Goal: Information Seeking & Learning: Learn about a topic

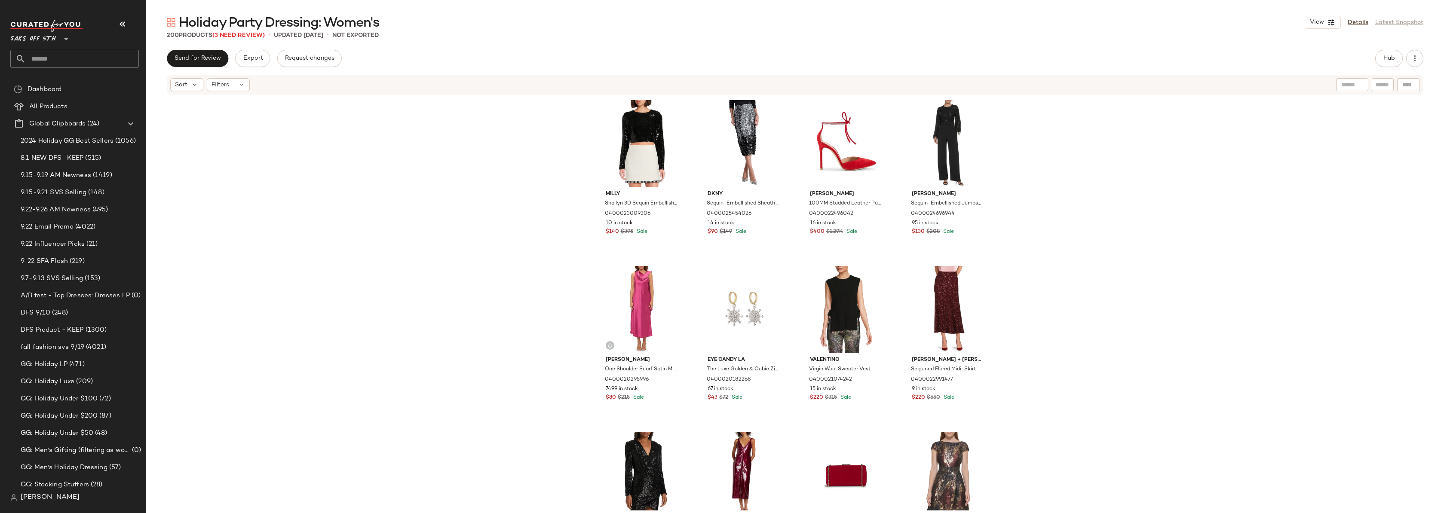
click at [50, 58] on input "text" at bounding box center [82, 59] width 113 height 18
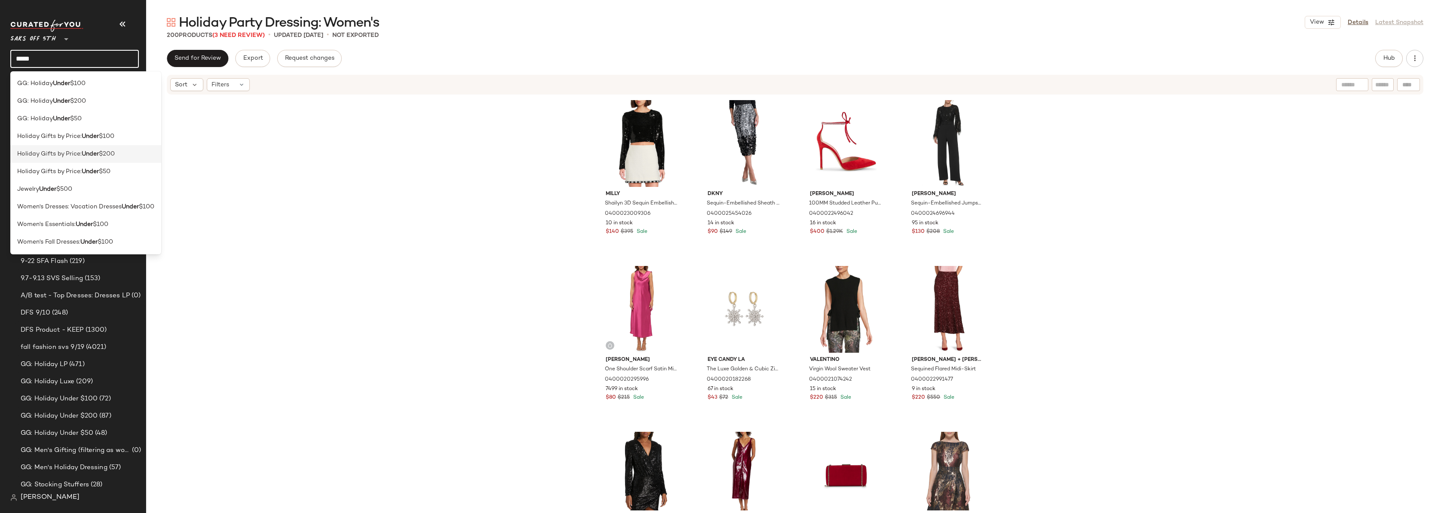
type input "*****"
click at [70, 154] on span "Holiday Gifts by Price:" at bounding box center [49, 154] width 64 height 9
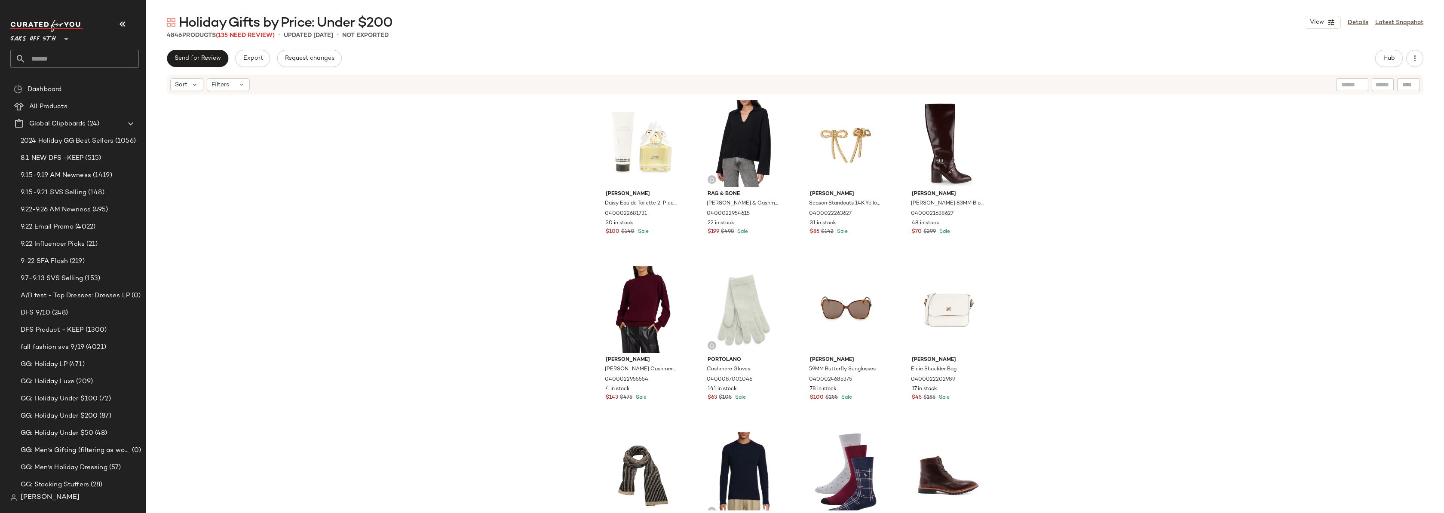
click at [548, 193] on div "Marc Jacobs Daisy Eau de Toilette 2-Piece Set 0400022681731 30 in stock $100 $1…" at bounding box center [794, 302] width 1297 height 415
click at [324, 245] on div "Marc Jacobs Daisy Eau de Toilette 2-Piece Set 0400022681731 30 in stock $100 $1…" at bounding box center [794, 302] width 1297 height 415
click at [364, 217] on div "Marc Jacobs Daisy Eau de Toilette 2-Piece Set 0400022681731 30 in stock $100 $1…" at bounding box center [794, 302] width 1297 height 415
click at [1051, 235] on div "Marc Jacobs Daisy Eau de Toilette 2-Piece Set 0400022681731 30 in stock $100 $1…" at bounding box center [794, 302] width 1297 height 415
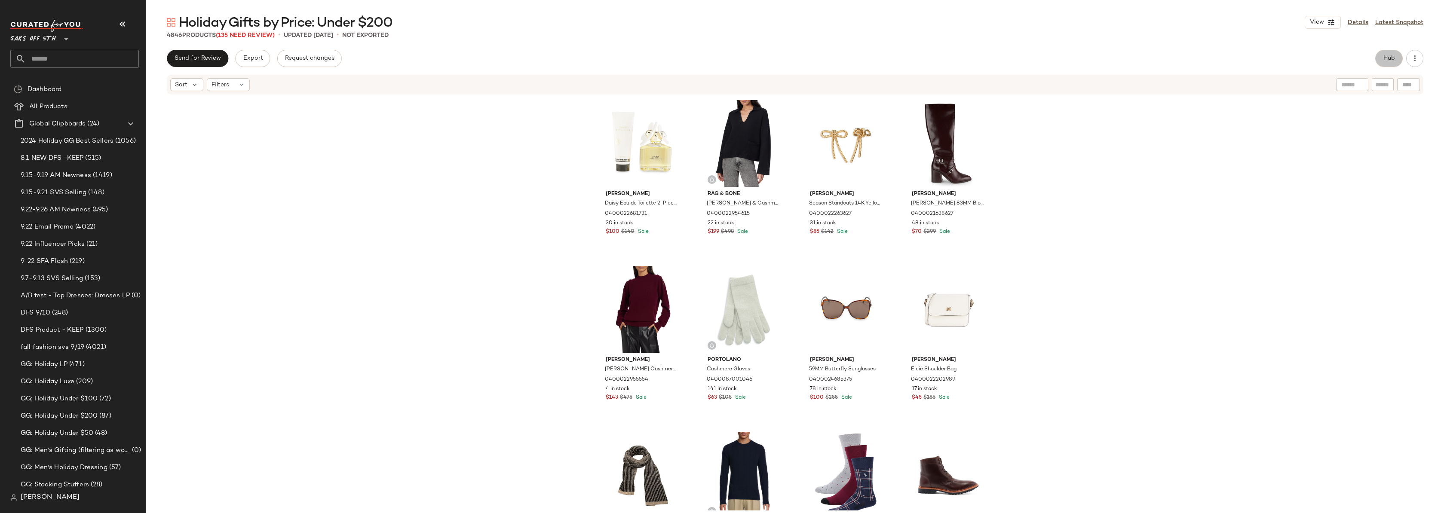
click at [1390, 57] on span "Hub" at bounding box center [1389, 58] width 12 height 7
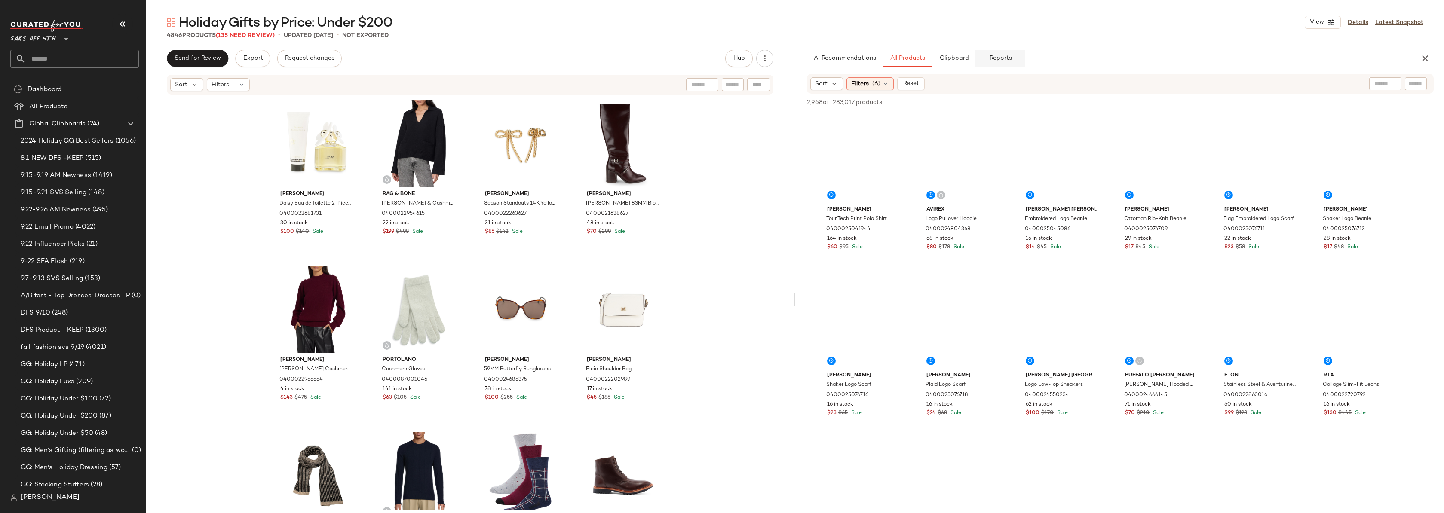
click at [1015, 58] on button "Reports" at bounding box center [1000, 58] width 50 height 17
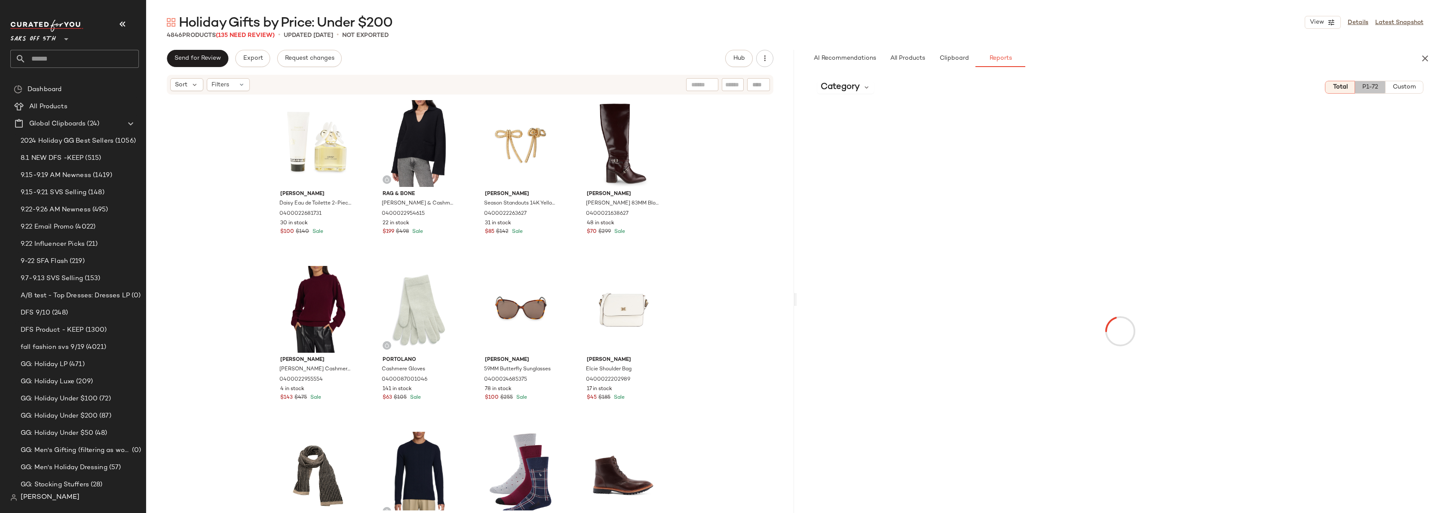
click at [1372, 84] on span "P1-72" at bounding box center [1370, 87] width 16 height 7
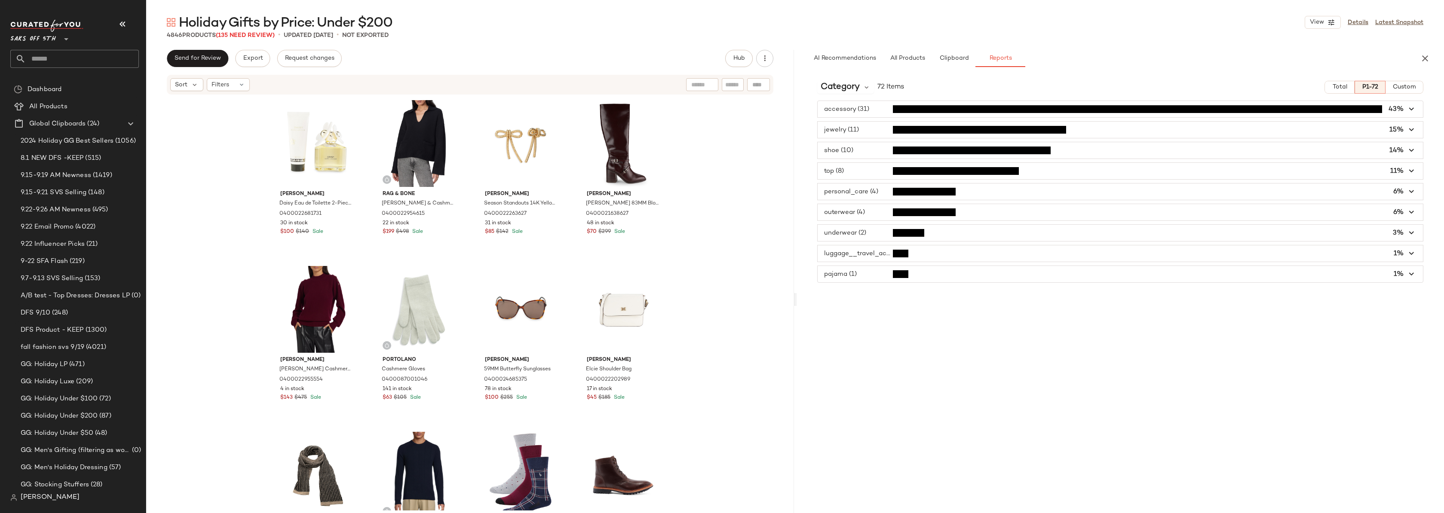
click at [863, 172] on span "button" at bounding box center [1120, 171] width 606 height 16
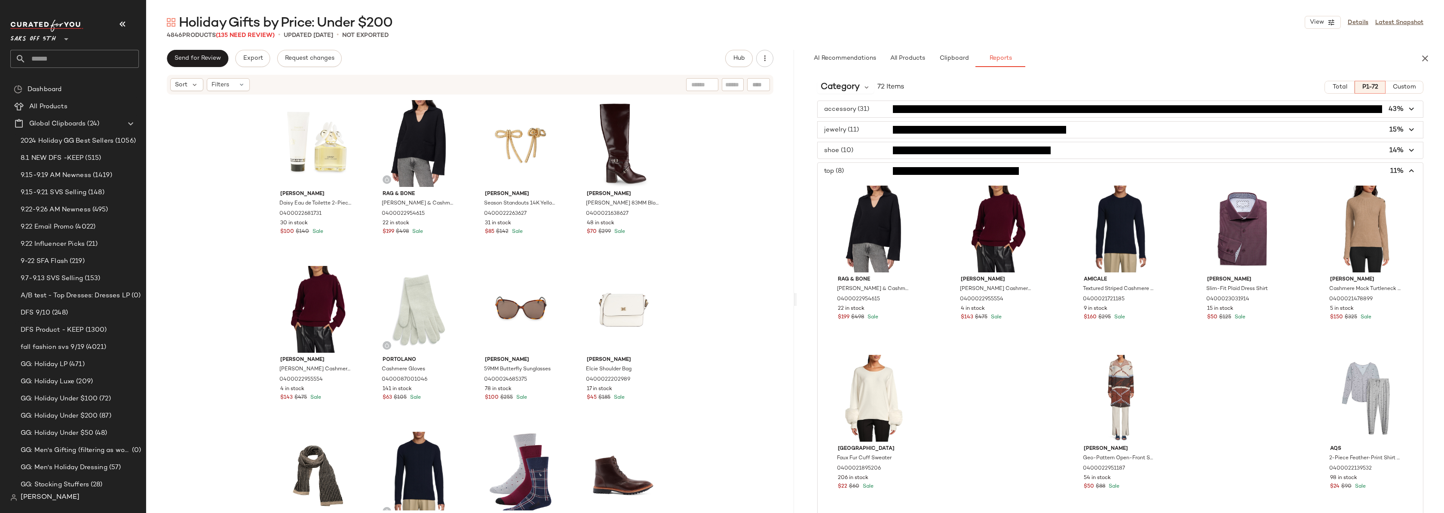
click at [863, 171] on span "button" at bounding box center [1120, 171] width 606 height 16
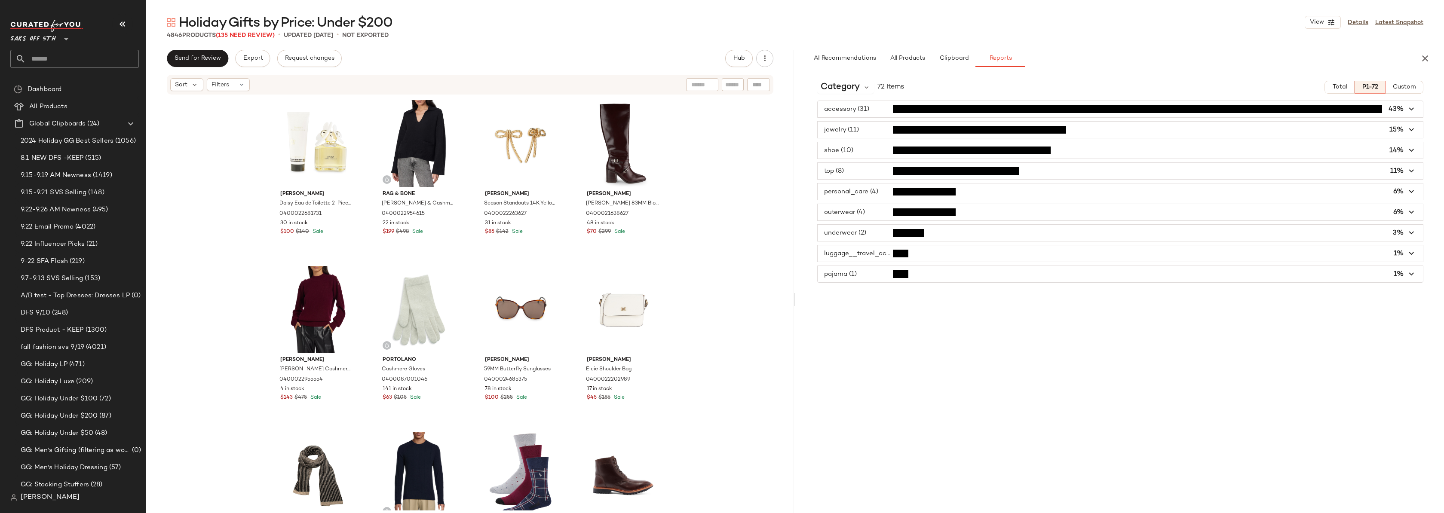
click at [743, 173] on div "Marc Jacobs Daisy Eau de Toilette 2-Piece Set 0400022681731 30 in stock $100 $1…" at bounding box center [470, 302] width 648 height 415
click at [713, 170] on div "Marc Jacobs Daisy Eau de Toilette 2-Piece Set 0400022681731 30 in stock $100 $1…" at bounding box center [470, 302] width 648 height 415
click at [704, 211] on div "Marc Jacobs Daisy Eau de Toilette 2-Piece Set 0400022681731 30 in stock $100 $1…" at bounding box center [470, 302] width 648 height 415
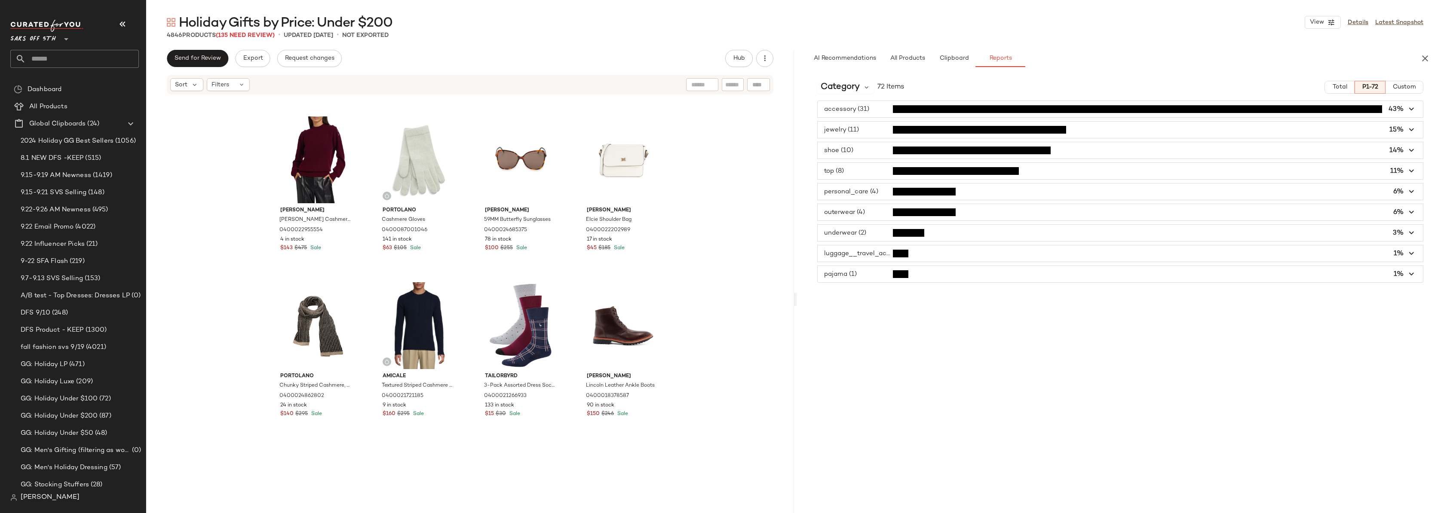
scroll to position [159, 0]
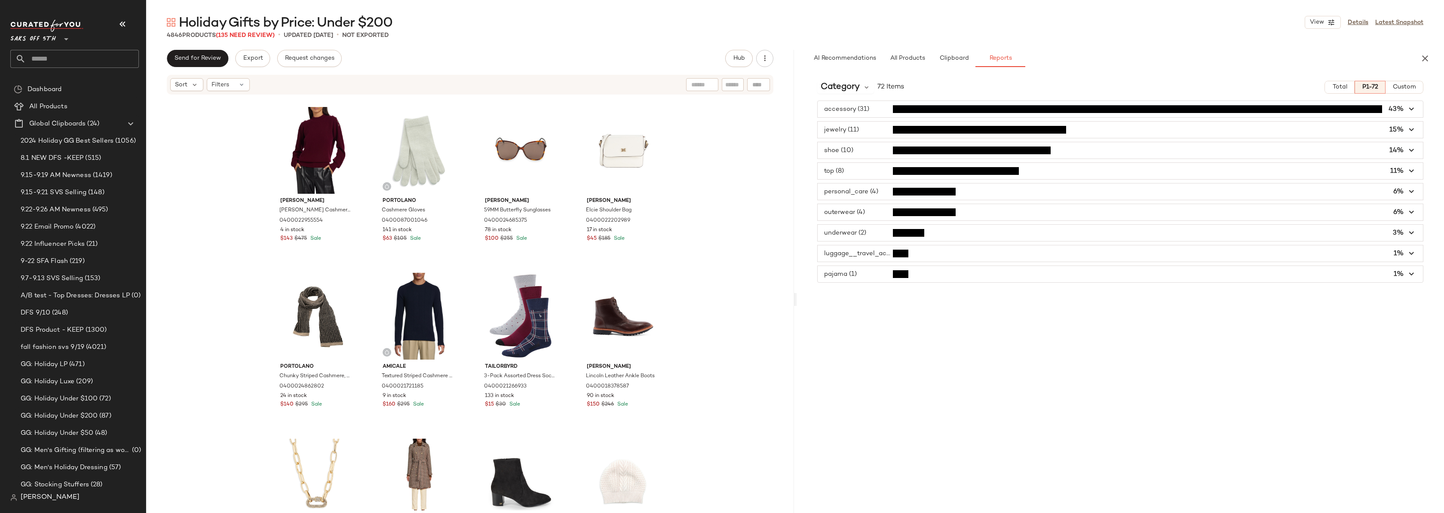
click at [700, 271] on div "Marc Jacobs Daisy Eau de Toilette 2-Piece Set 0400022681731 30 in stock $100 $1…" at bounding box center [470, 302] width 648 height 415
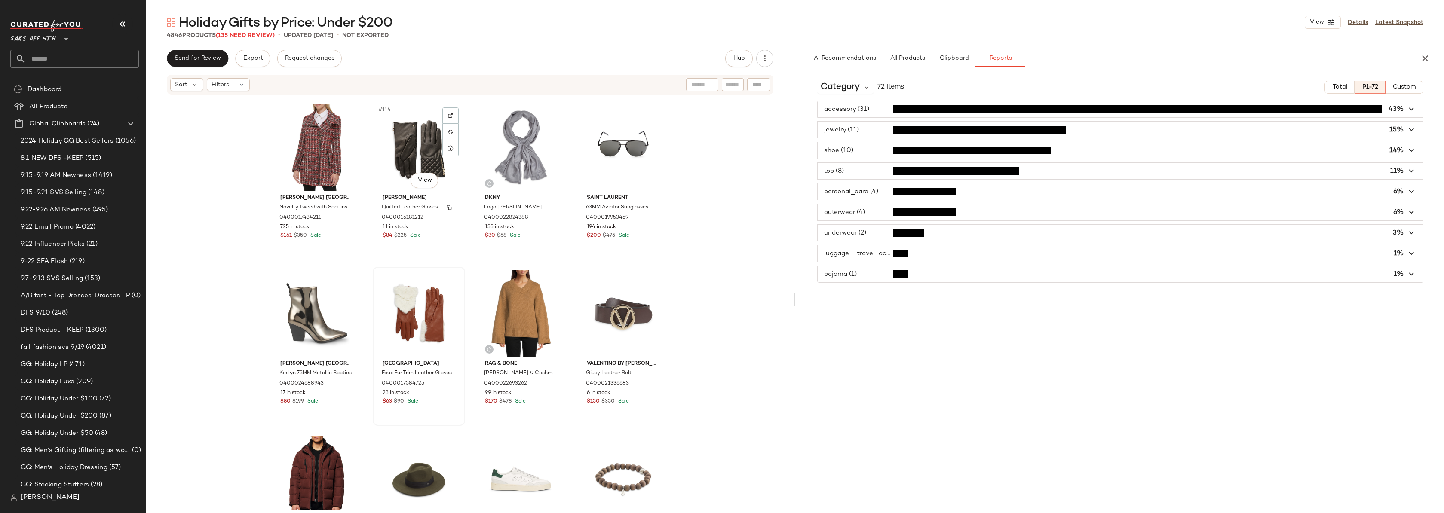
scroll to position [4650, 0]
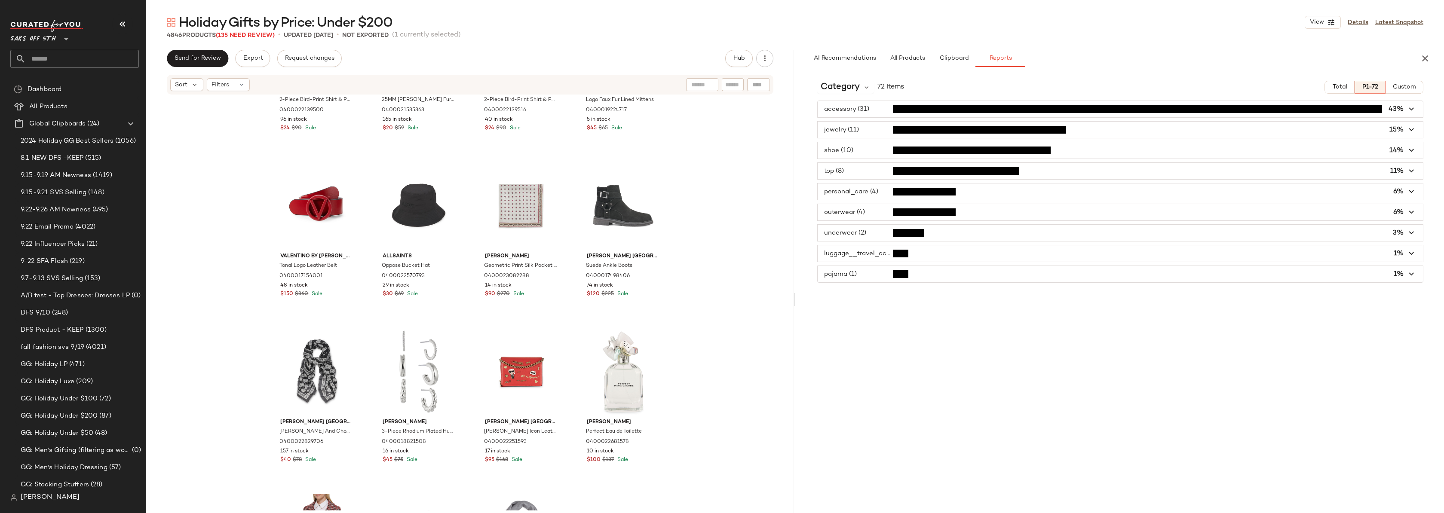
scroll to position [4101, 0]
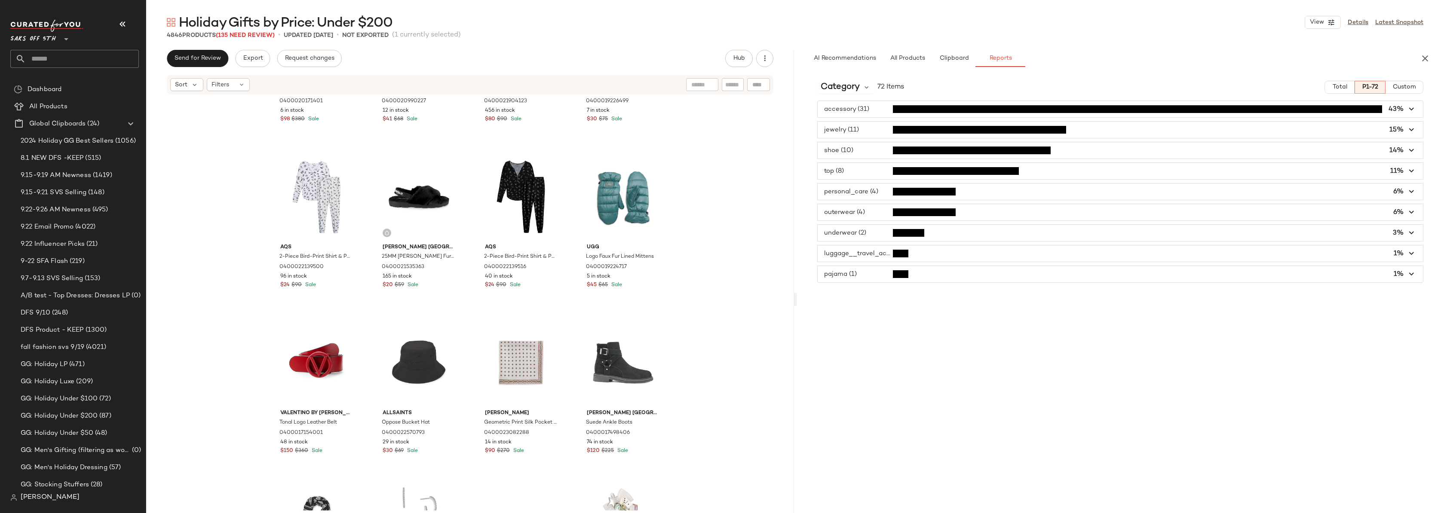
click at [756, 157] on div "Dkny Diamond Quilted & Hooded Puffer Coat 0400020171401 6 in stock $98 $380 Sal…" at bounding box center [470, 302] width 648 height 415
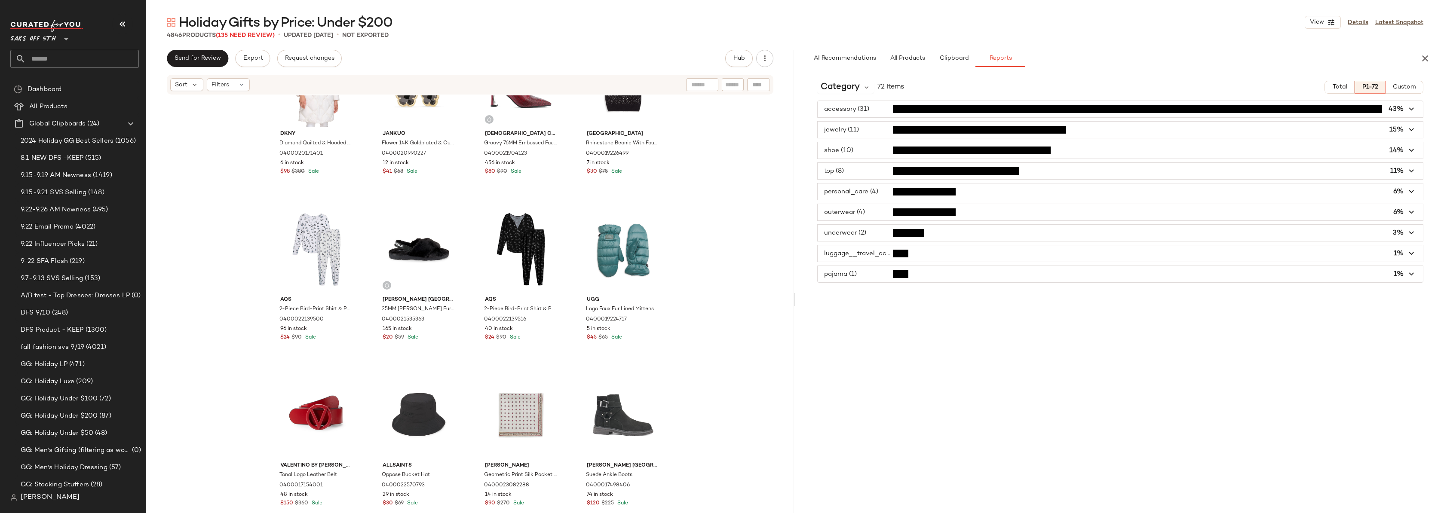
scroll to position [4035, 0]
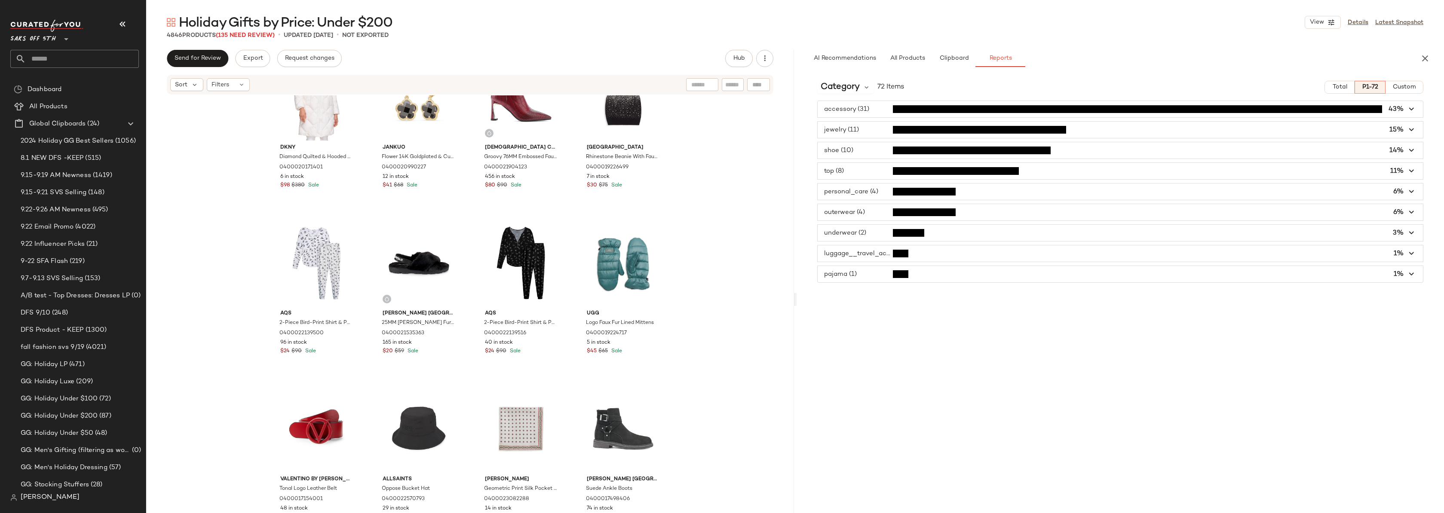
click at [710, 211] on div "Dkny Diamond Quilted & Hooded Puffer Coat 0400020171401 6 in stock $98 $380 Sal…" at bounding box center [470, 302] width 648 height 415
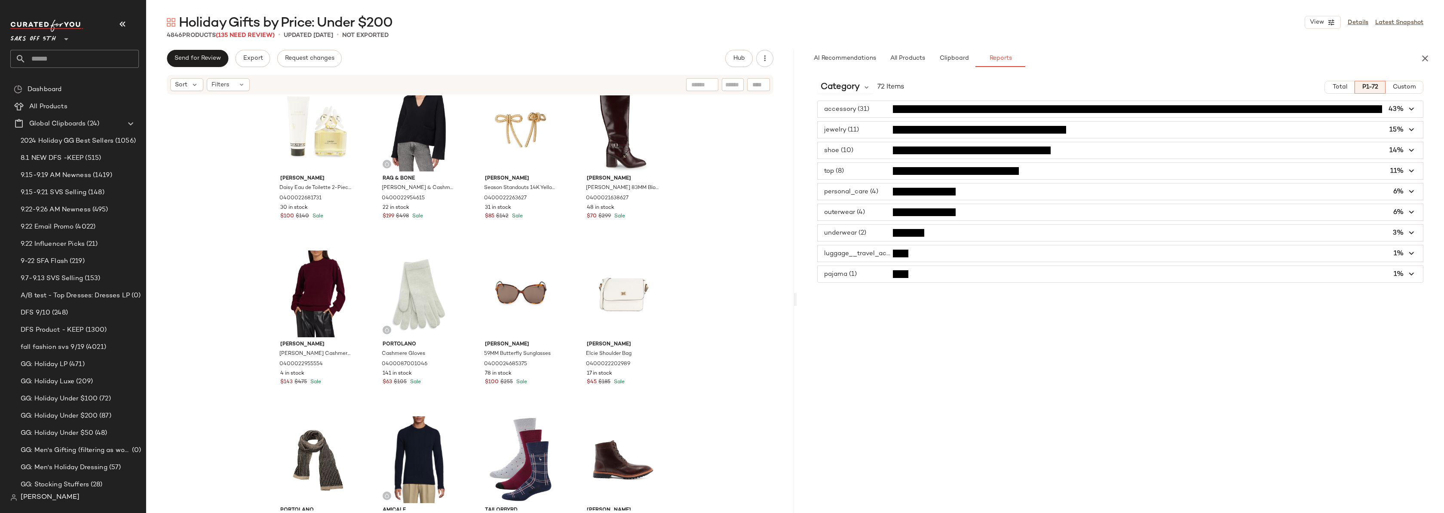
scroll to position [0, 0]
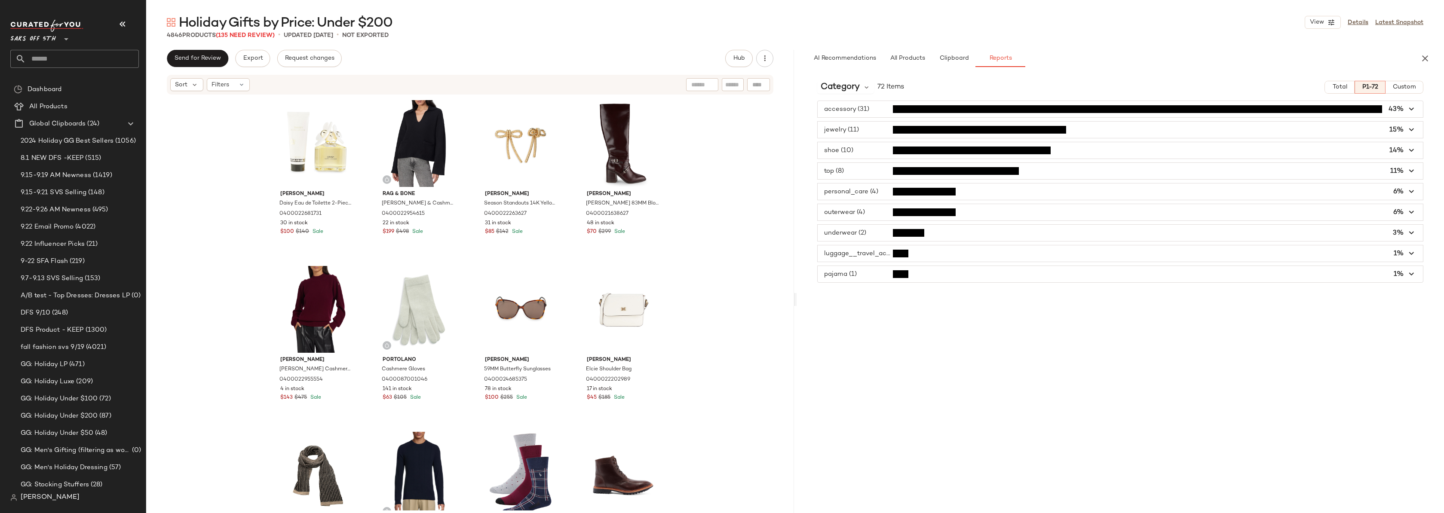
click at [731, 168] on div "Marc Jacobs Daisy Eau de Toilette 2-Piece Set 0400022681731 30 in stock $100 $1…" at bounding box center [470, 302] width 648 height 415
click at [720, 209] on div "Marc Jacobs Daisy Eau de Toilette 2-Piece Set 0400022681731 30 in stock $100 $1…" at bounding box center [470, 302] width 648 height 415
click at [878, 110] on span "button" at bounding box center [1120, 109] width 606 height 16
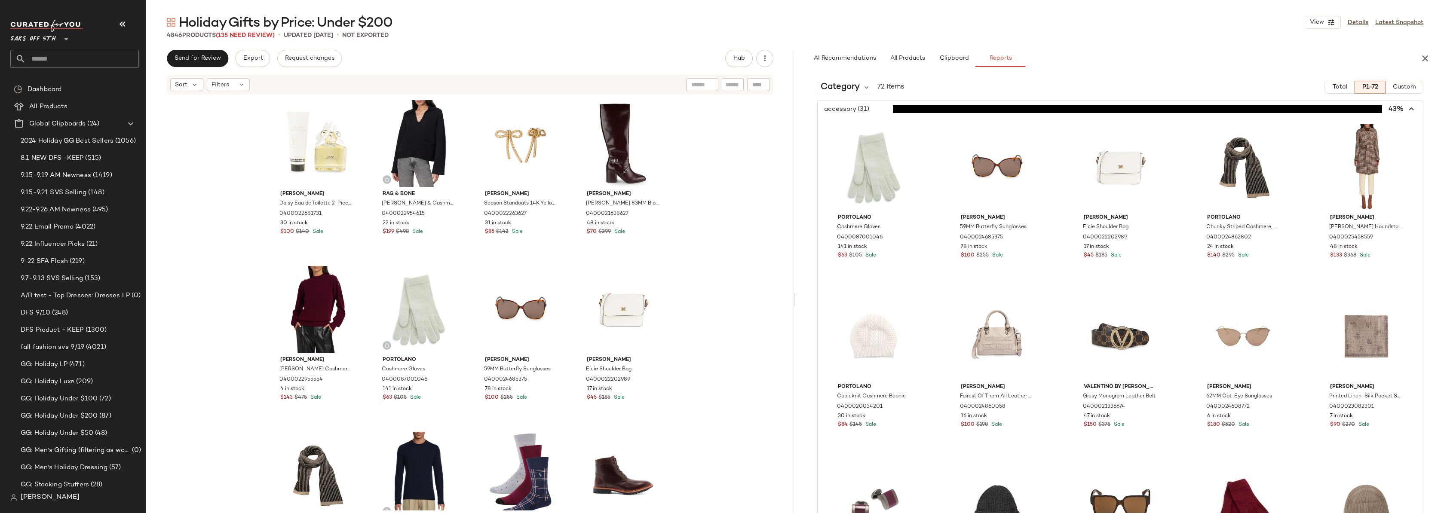
click at [867, 108] on span "button" at bounding box center [1120, 109] width 606 height 16
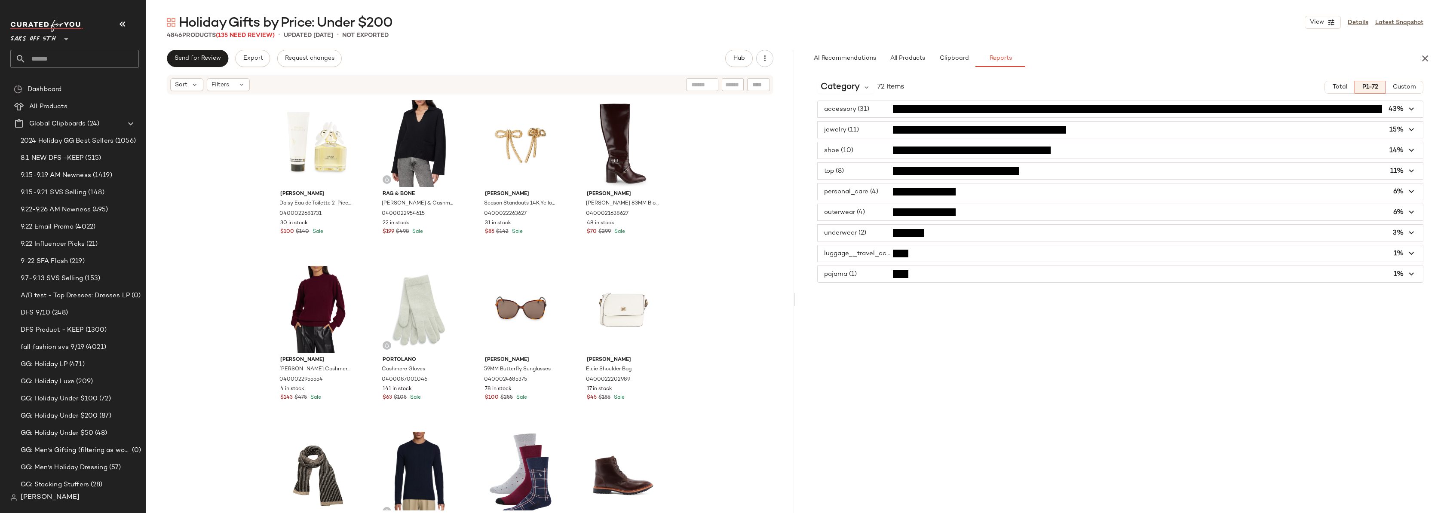
click at [858, 137] on span "button" at bounding box center [1120, 130] width 606 height 16
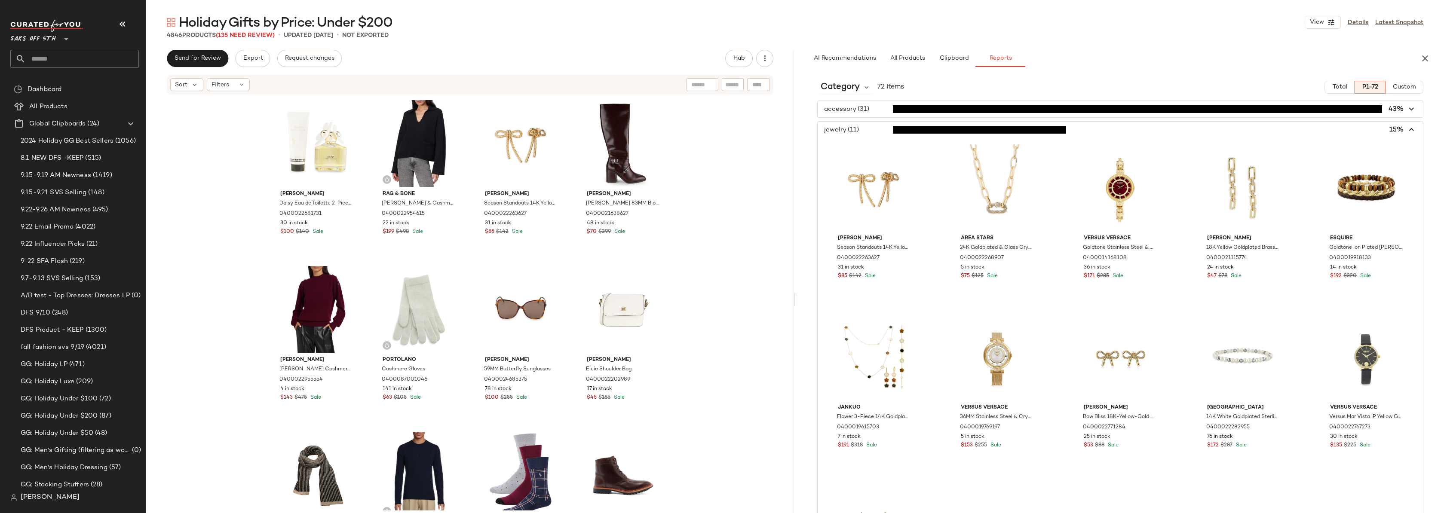
click at [868, 131] on span "button" at bounding box center [1120, 130] width 606 height 16
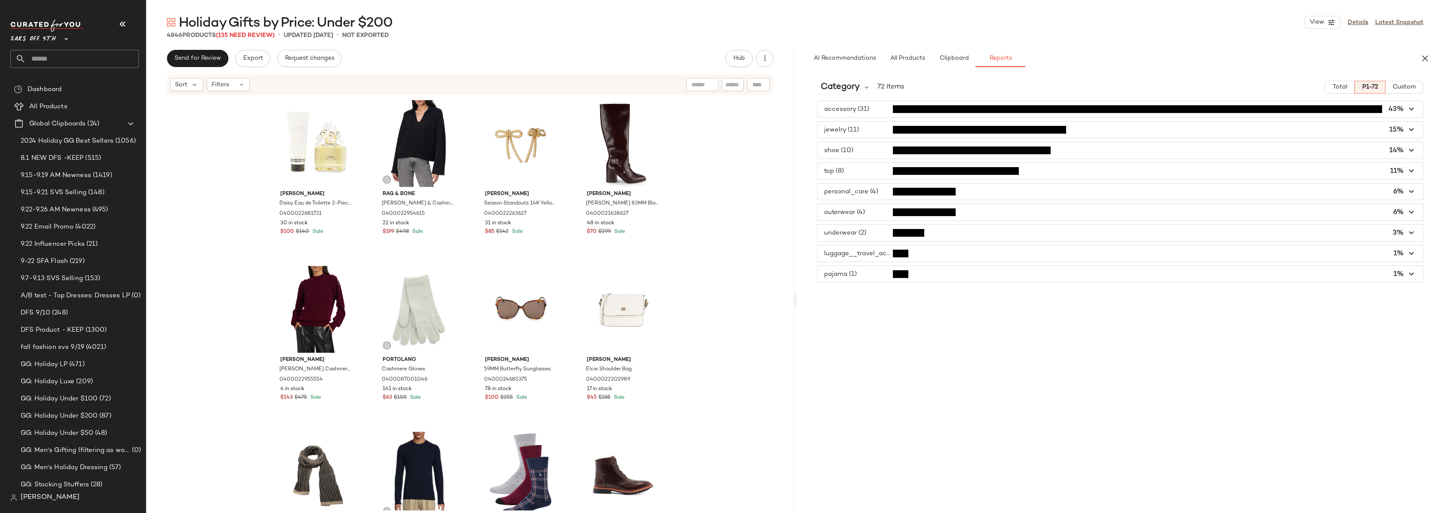
click at [870, 107] on span "button" at bounding box center [1120, 109] width 606 height 16
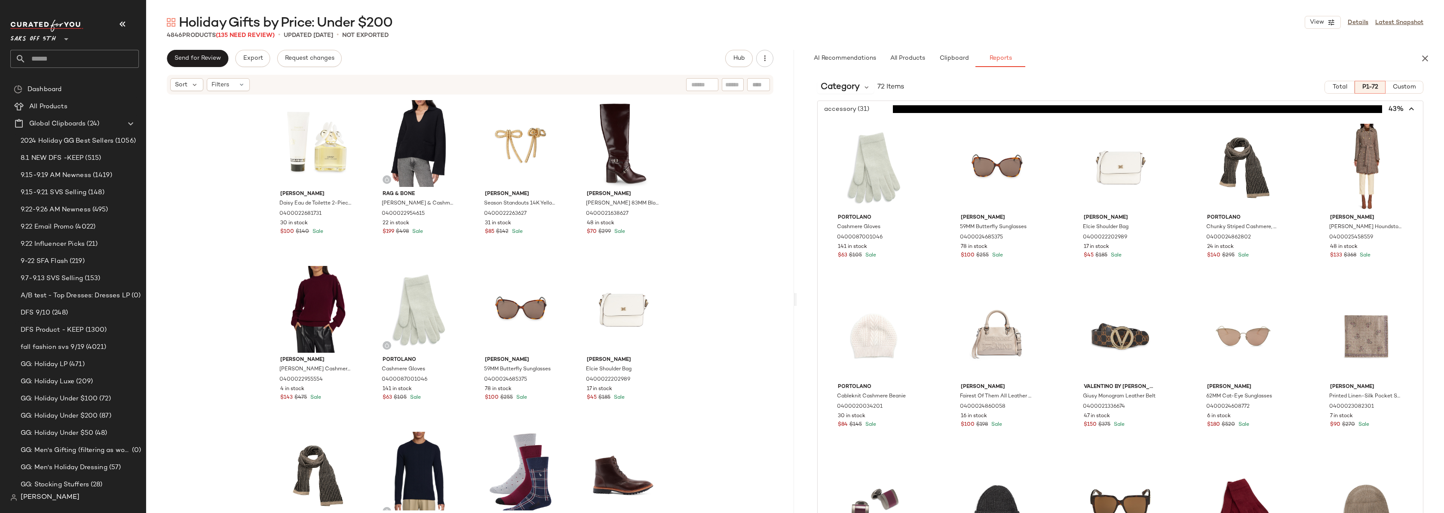
click at [870, 107] on span "button" at bounding box center [1120, 109] width 606 height 16
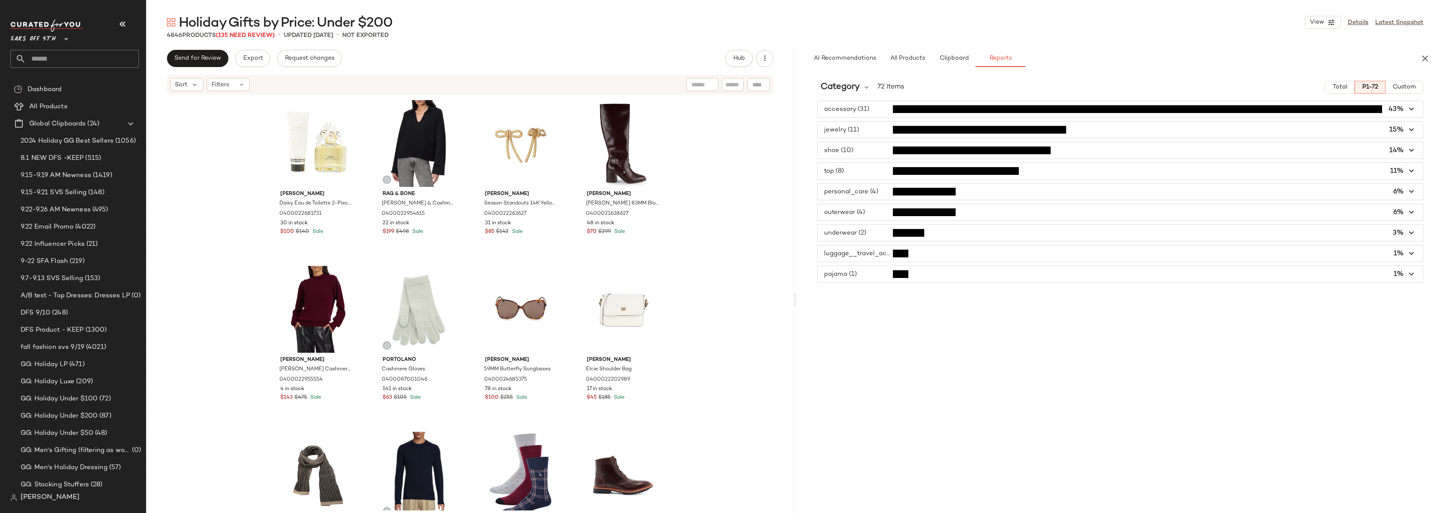
click at [869, 153] on span "button" at bounding box center [1120, 150] width 606 height 16
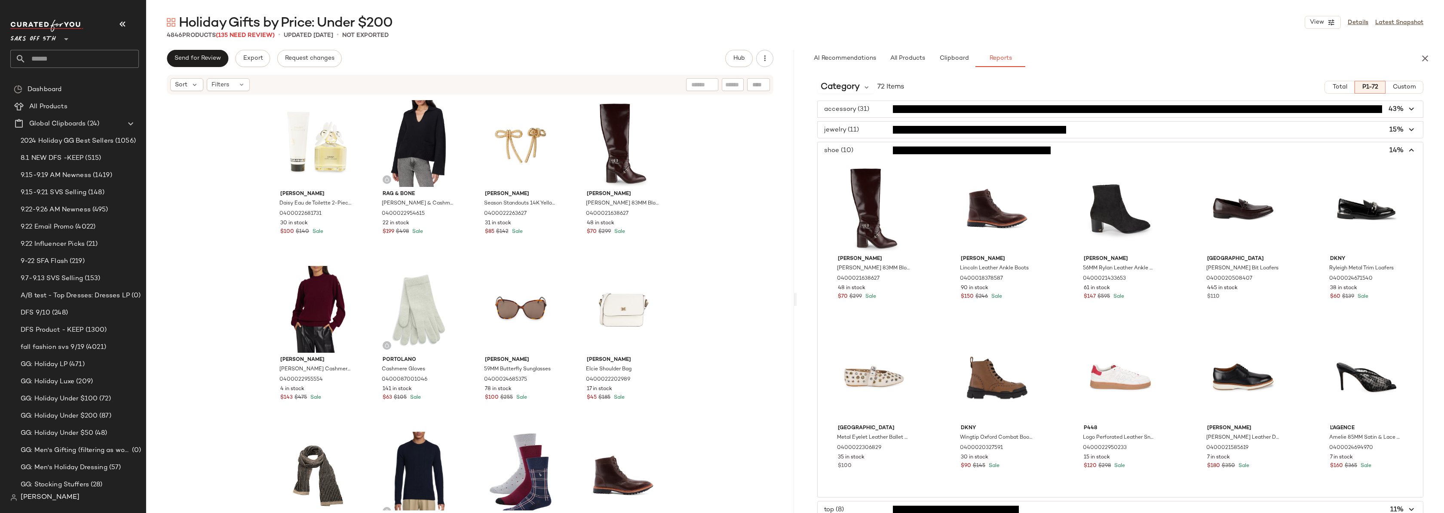
click at [869, 152] on span "button" at bounding box center [1120, 150] width 606 height 16
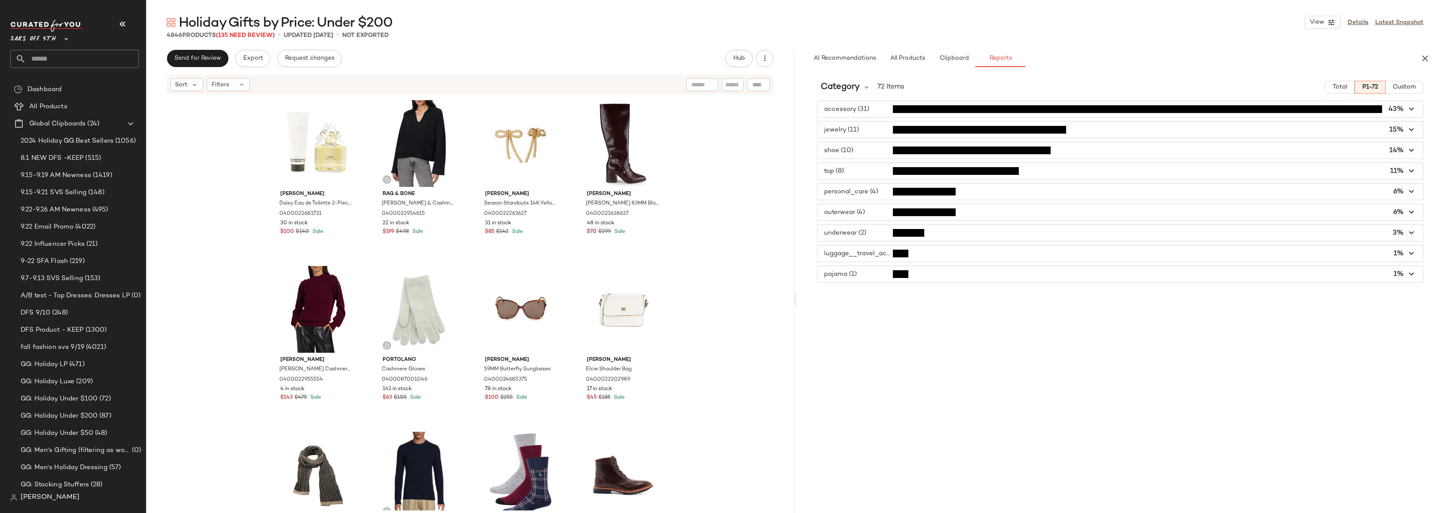
click at [860, 170] on span "button" at bounding box center [1120, 171] width 606 height 16
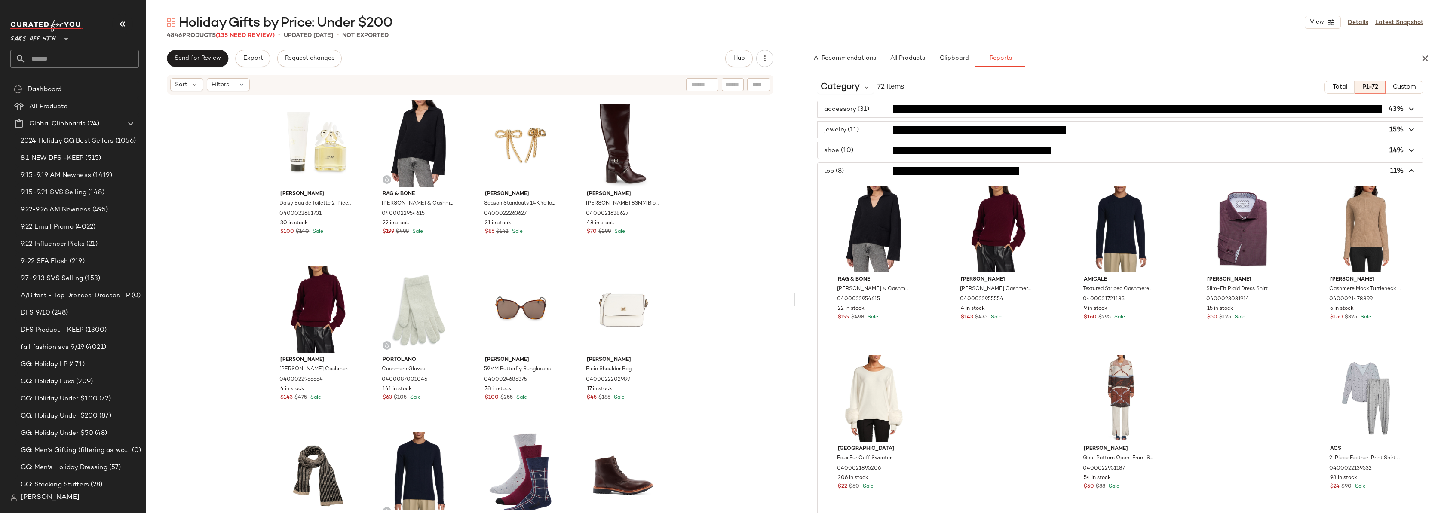
click at [855, 168] on span "button" at bounding box center [1120, 171] width 606 height 16
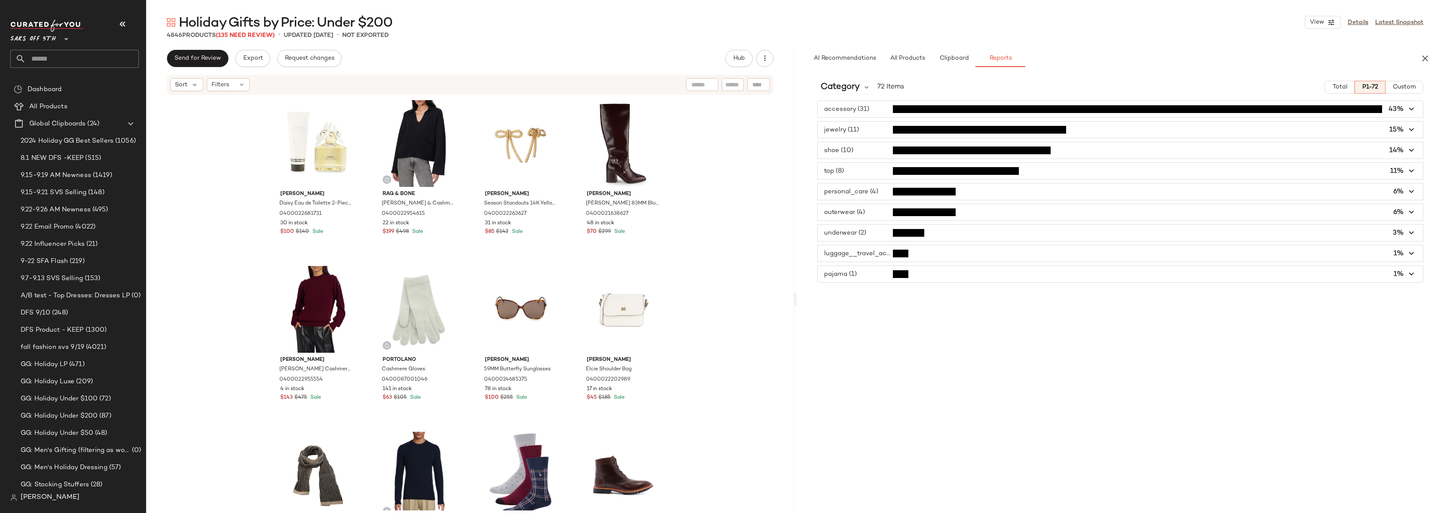
click at [876, 191] on span "button" at bounding box center [1120, 192] width 606 height 16
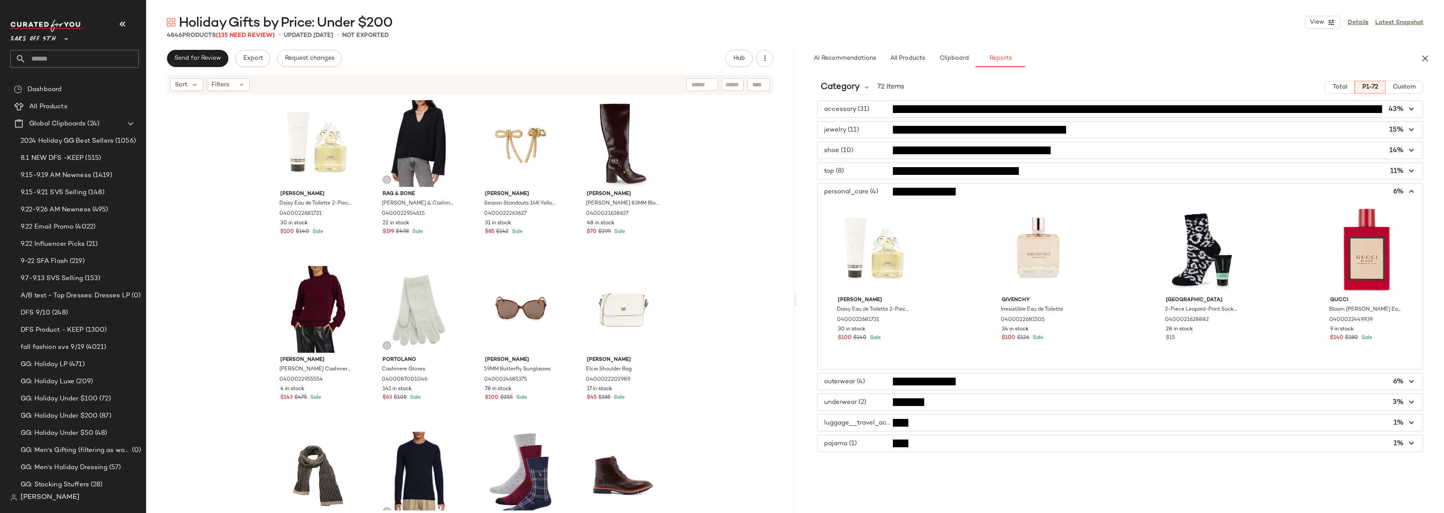
click at [876, 191] on span "button" at bounding box center [1120, 192] width 606 height 16
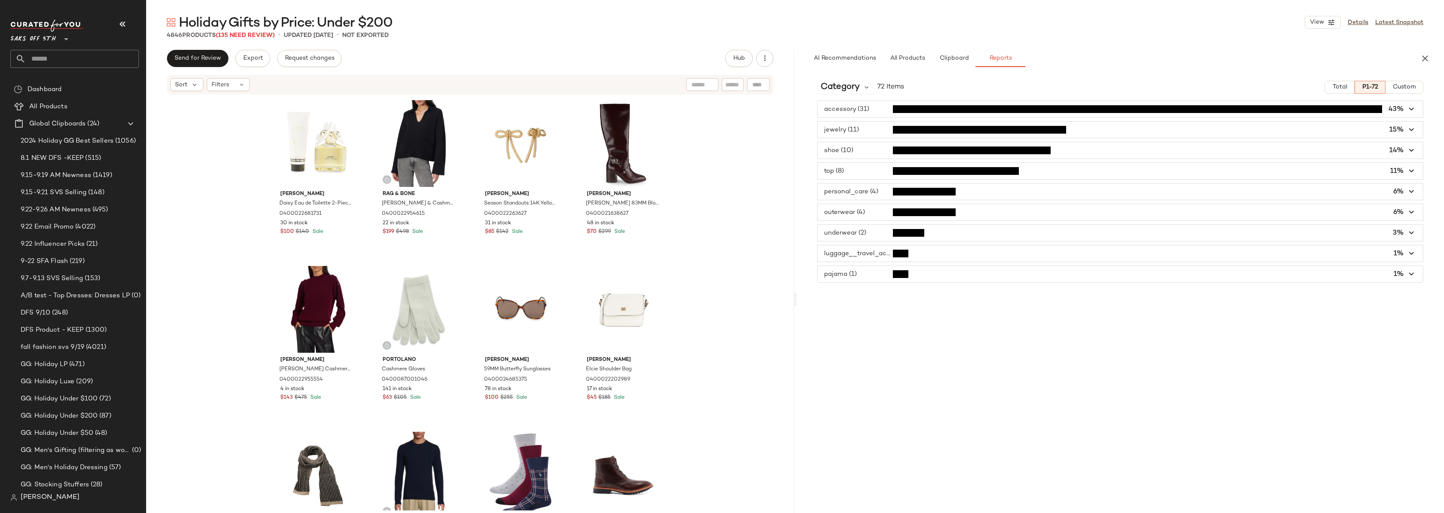
click at [869, 215] on span "button" at bounding box center [1120, 212] width 606 height 16
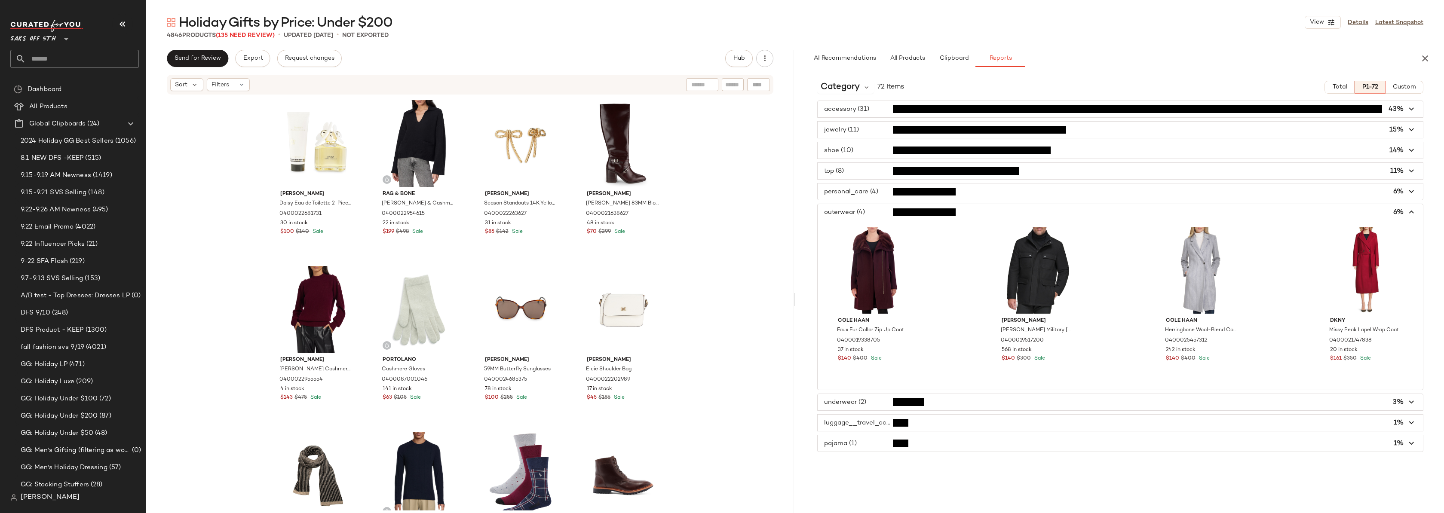
click at [869, 215] on span "button" at bounding box center [1120, 212] width 606 height 16
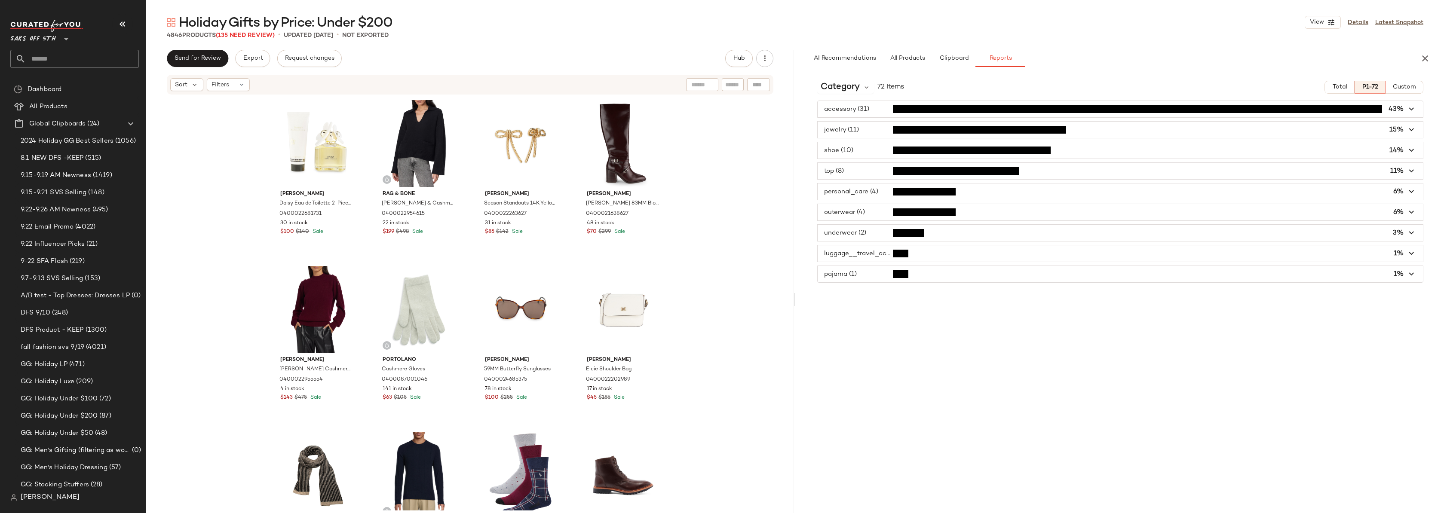
click at [864, 229] on span "button" at bounding box center [1120, 233] width 606 height 16
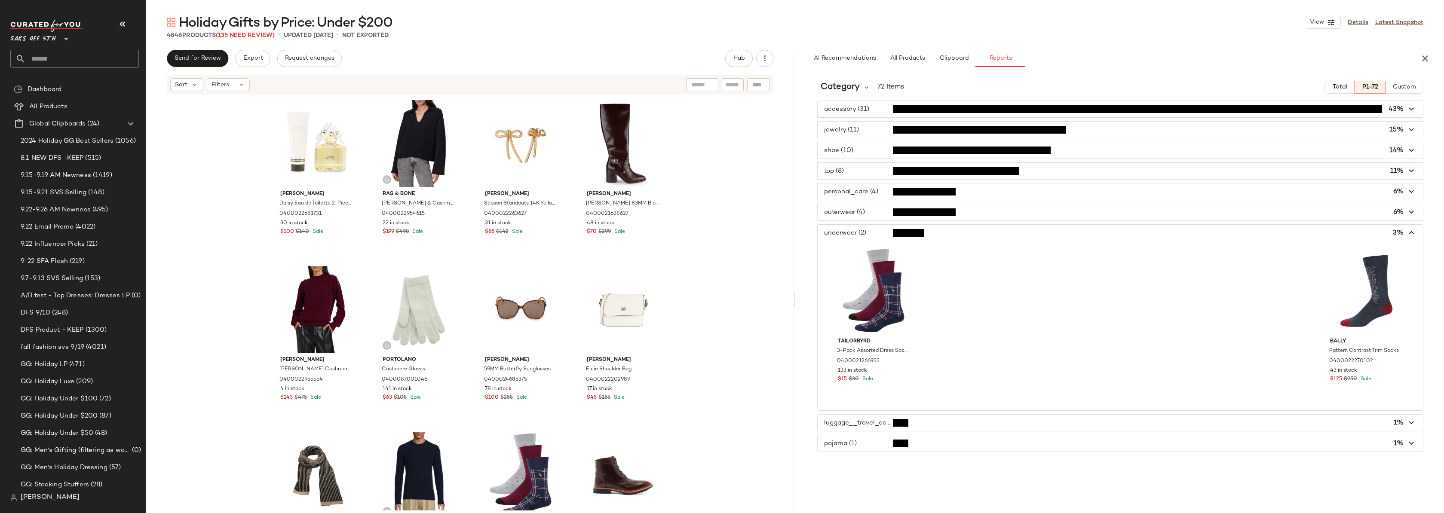
click at [864, 229] on span "button" at bounding box center [1120, 233] width 606 height 16
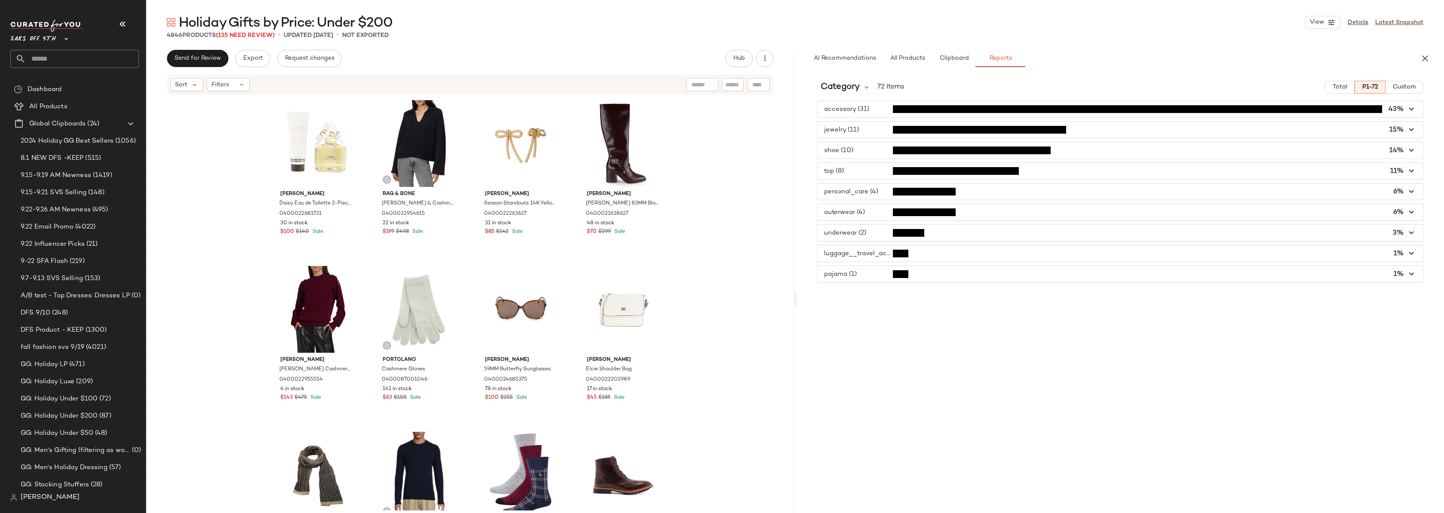
click at [861, 251] on span "button" at bounding box center [1120, 253] width 606 height 16
click at [857, 276] on span "button" at bounding box center [1120, 274] width 606 height 16
click at [857, 130] on span "button" at bounding box center [1120, 130] width 606 height 16
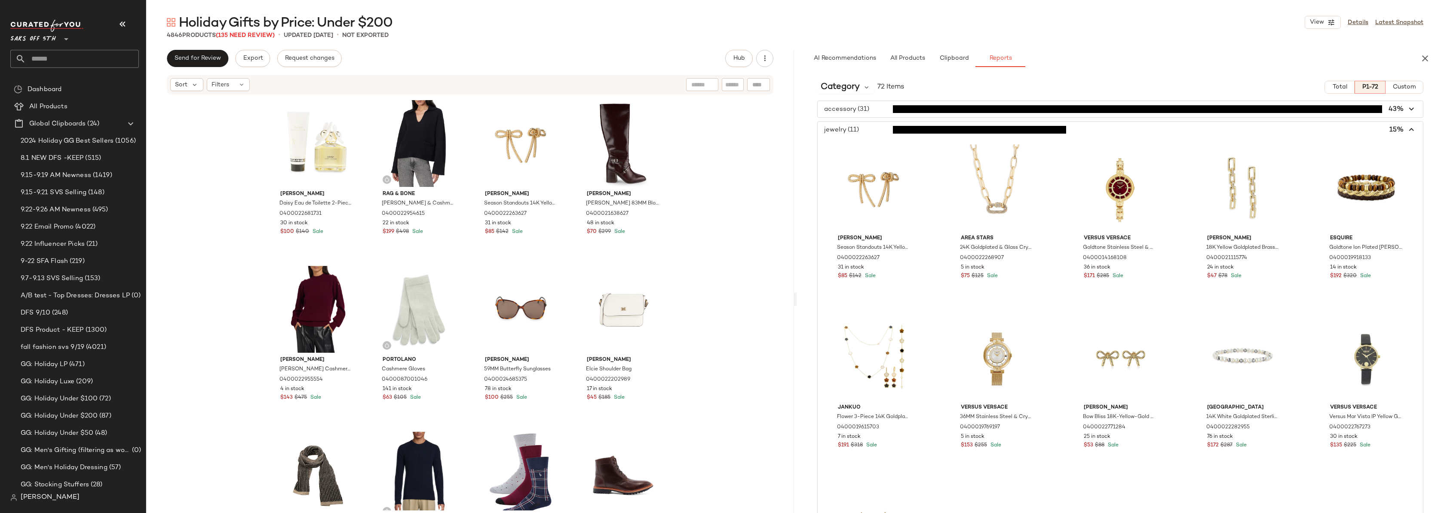
click at [857, 130] on span "button" at bounding box center [1120, 130] width 606 height 16
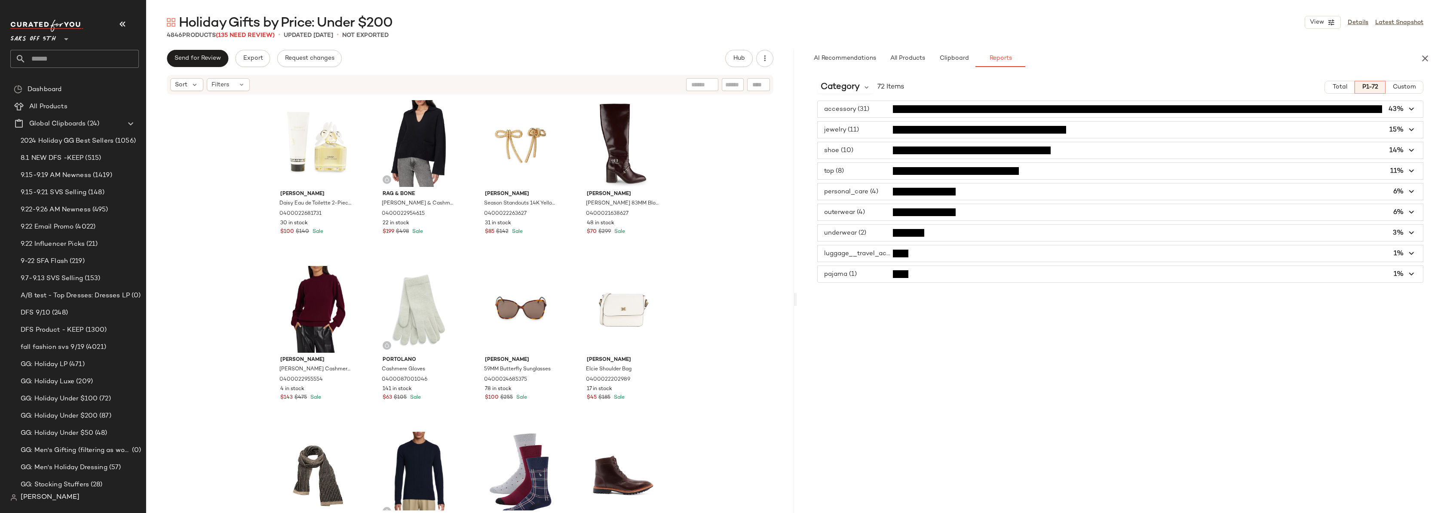
click at [869, 112] on span "button" at bounding box center [1120, 109] width 606 height 16
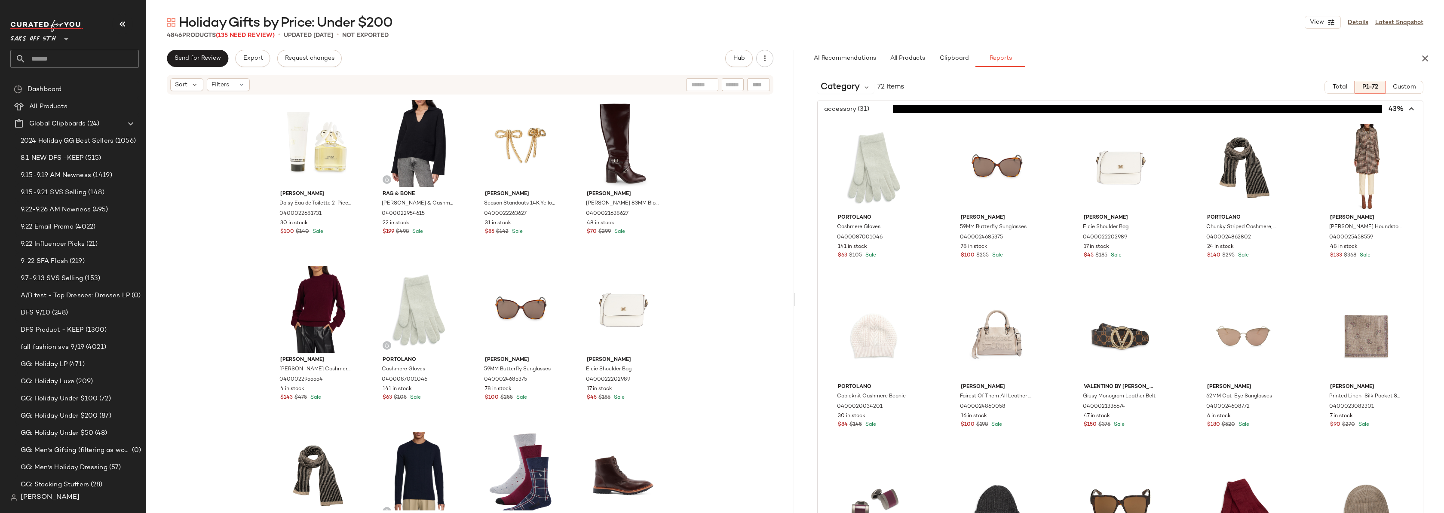
click at [1407, 108] on icon "button" at bounding box center [1412, 109] width 10 height 10
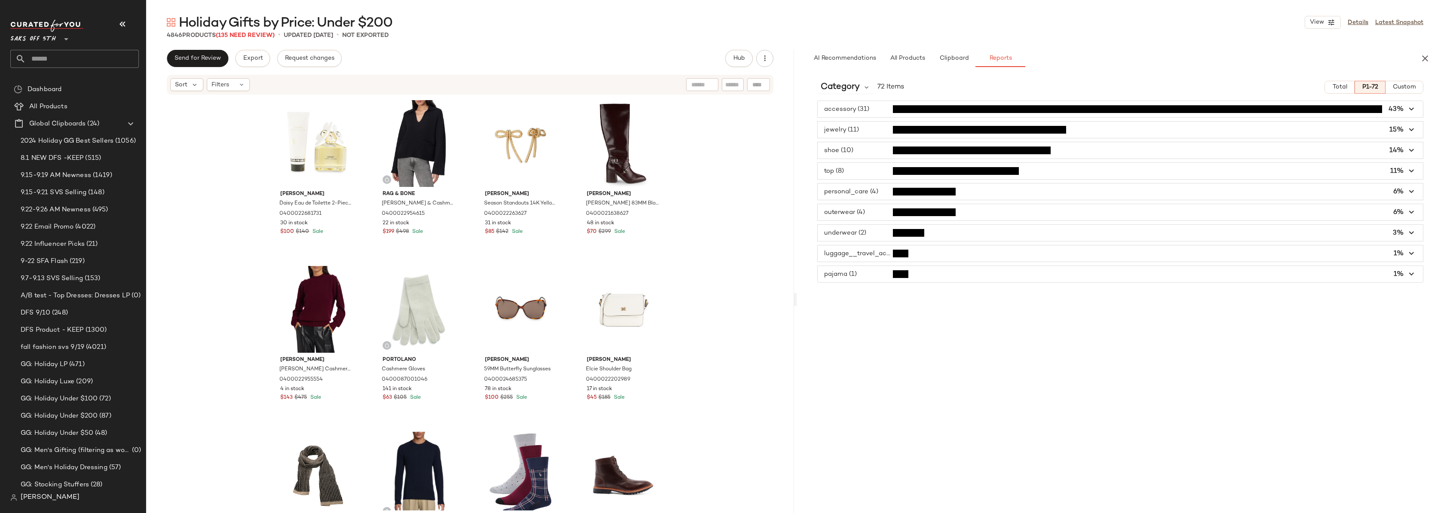
click at [838, 172] on span "button" at bounding box center [1120, 171] width 606 height 16
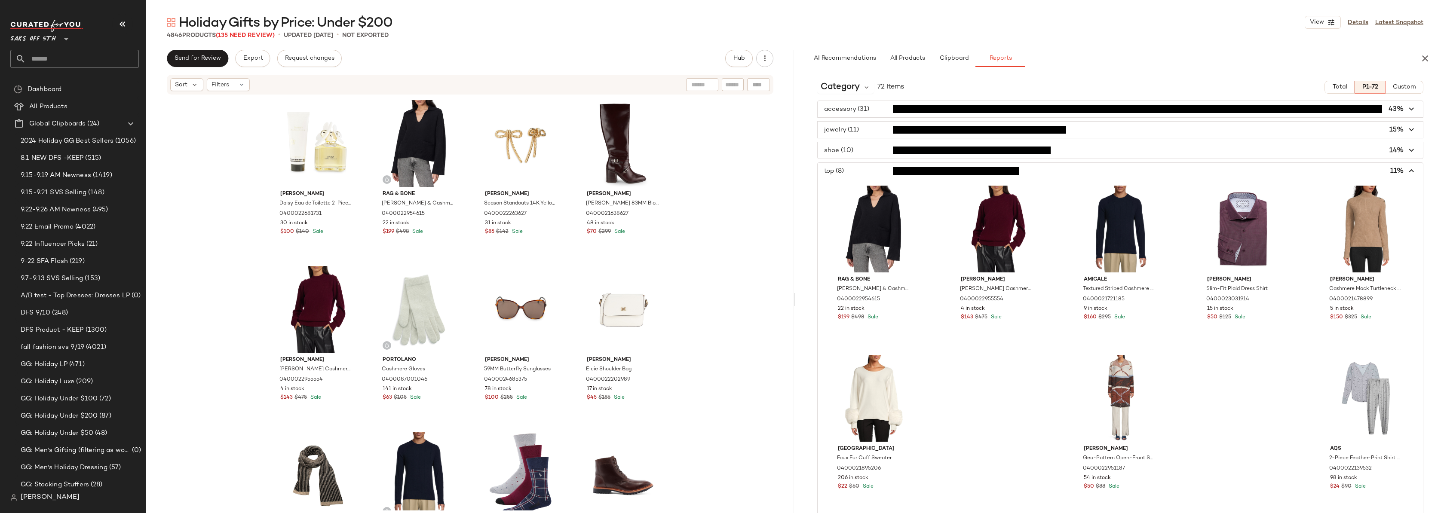
click at [838, 172] on span "button" at bounding box center [1120, 171] width 606 height 16
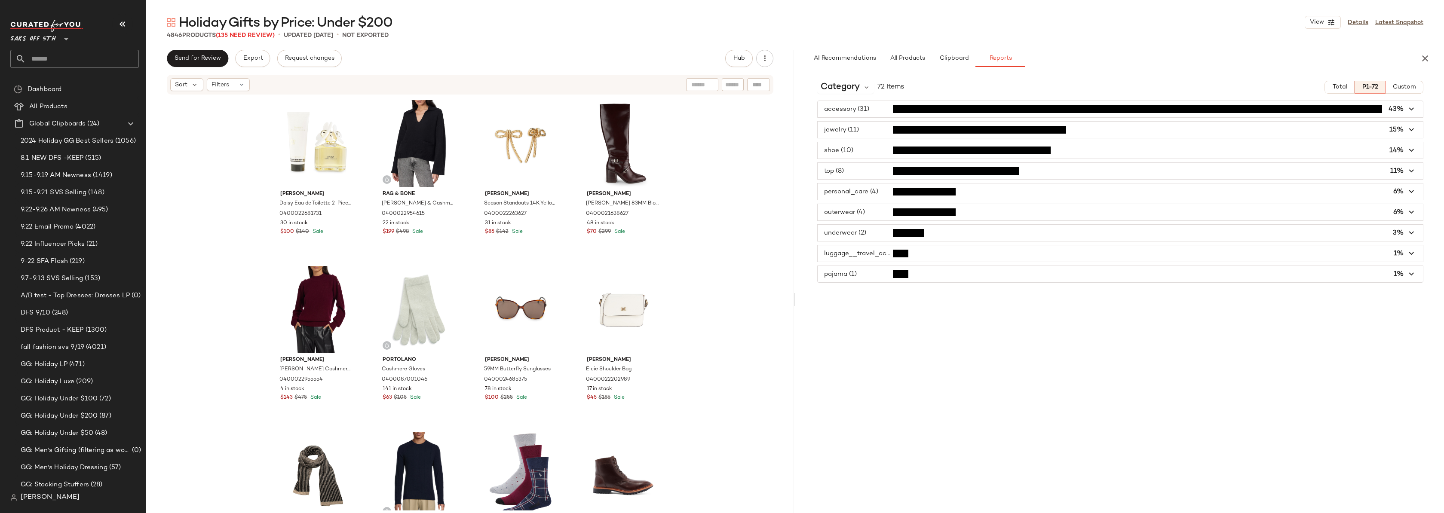
click at [715, 162] on div "Marc Jacobs Daisy Eau de Toilette 2-Piece Set 0400022681731 30 in stock $100 $1…" at bounding box center [470, 302] width 648 height 415
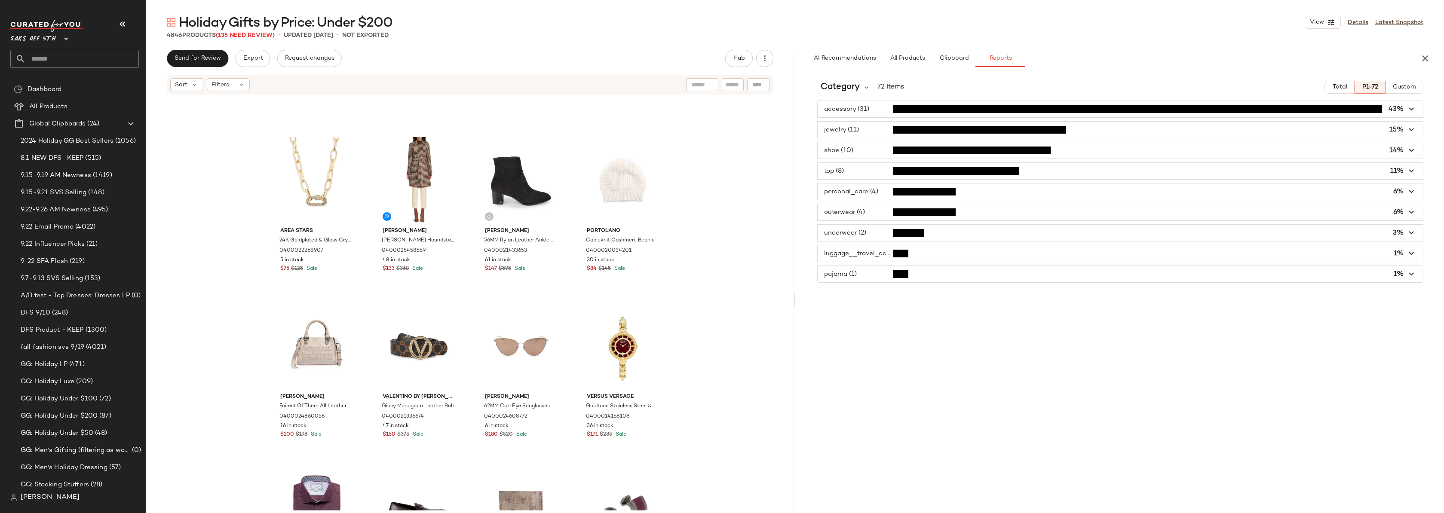
scroll to position [47, 0]
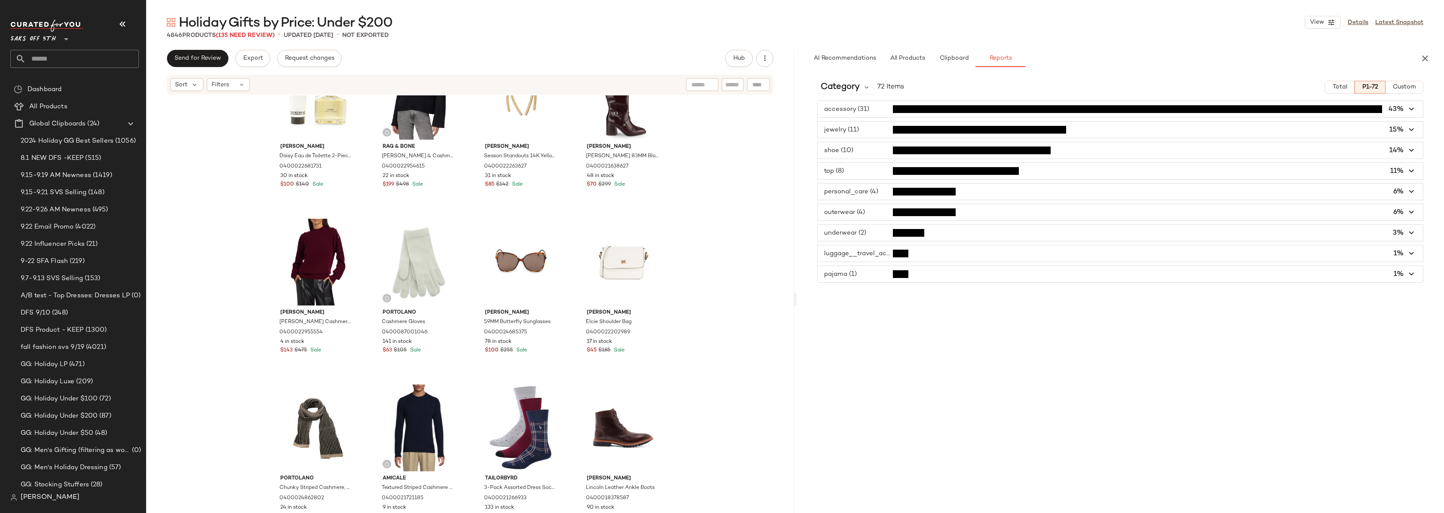
click at [882, 191] on span "button" at bounding box center [1120, 192] width 606 height 16
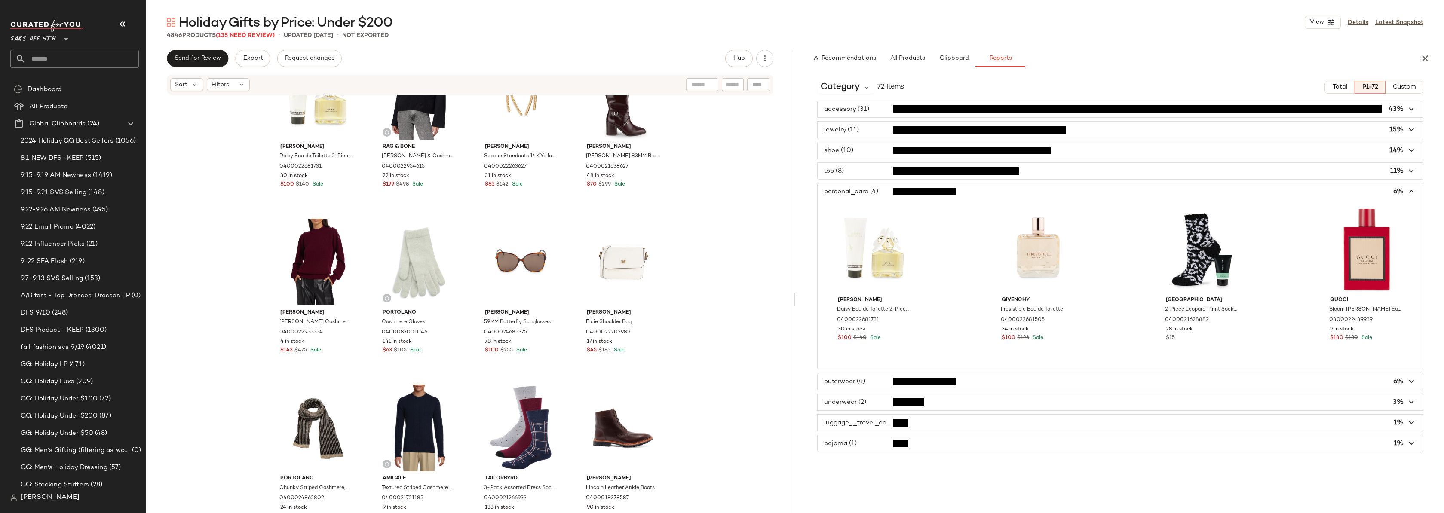
click at [730, 191] on div "Marc Jacobs Daisy Eau de Toilette 2-Piece Set 0400022681731 30 in stock $100 $1…" at bounding box center [470, 302] width 648 height 415
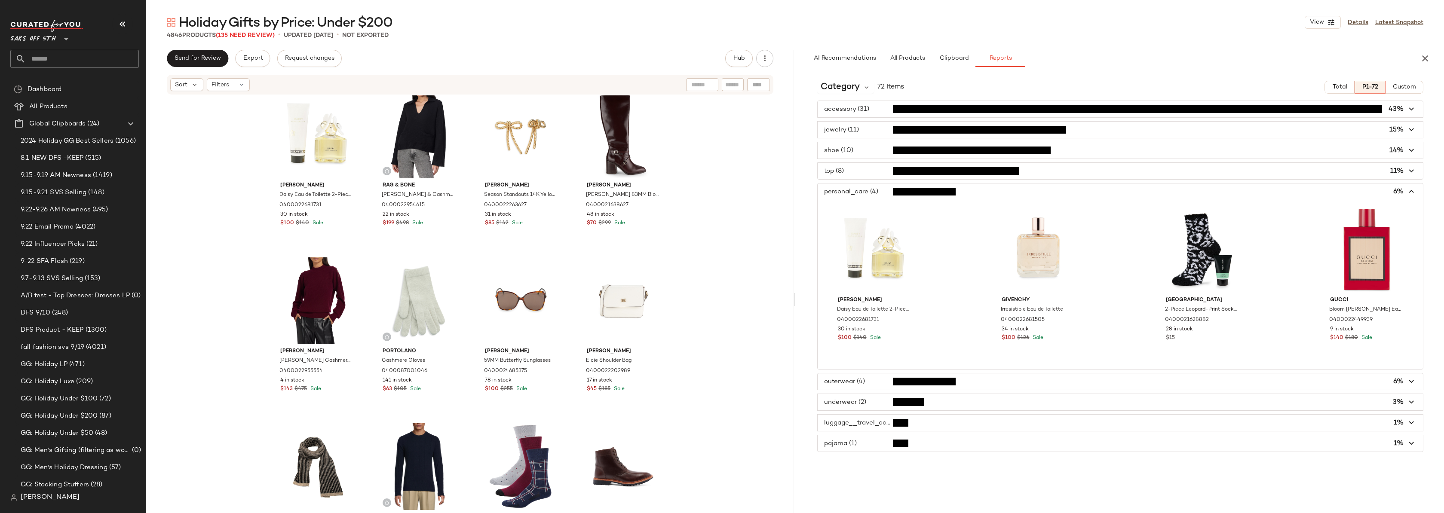
scroll to position [0, 0]
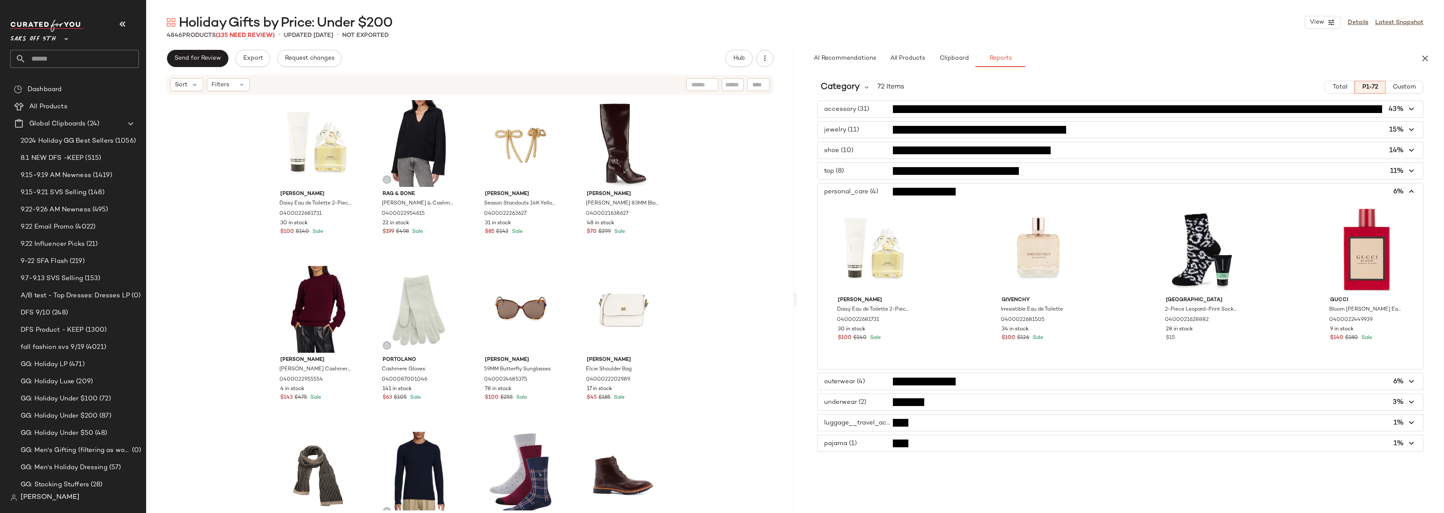
click at [731, 180] on div "Marc Jacobs Daisy Eau de Toilette 2-Piece Set 0400022681731 30 in stock $100 $1…" at bounding box center [470, 302] width 648 height 415
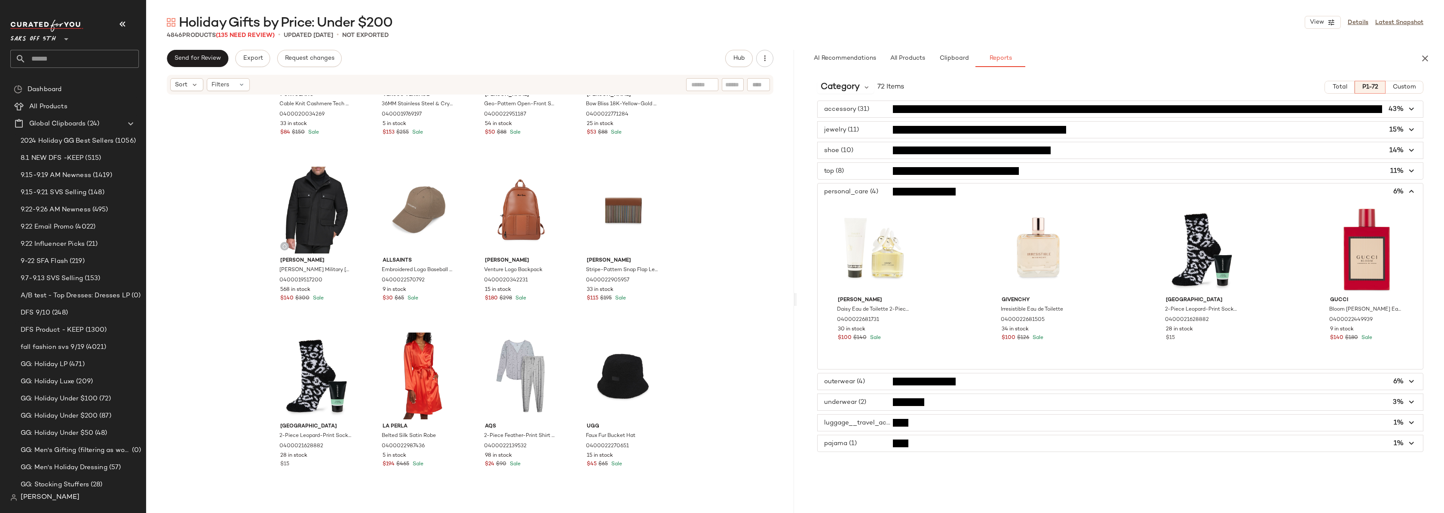
scroll to position [1775, 0]
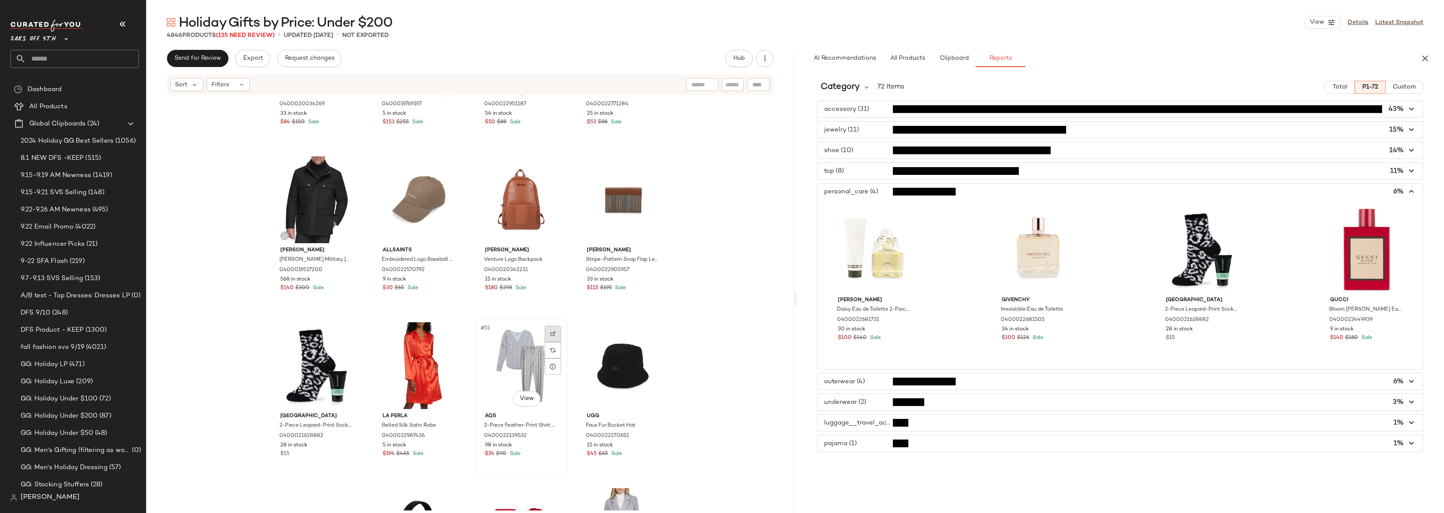
click at [547, 333] on div at bounding box center [553, 334] width 16 height 16
click at [708, 234] on div "Portolano Cable Knit Cashmere Tech Gloves 0400020034269 33 in stock $84 $150 Sa…" at bounding box center [470, 302] width 648 height 415
click at [728, 301] on div "Portolano Cable Knit Cashmere Tech Gloves 0400020034269 33 in stock $84 $150 Sa…" at bounding box center [470, 302] width 648 height 415
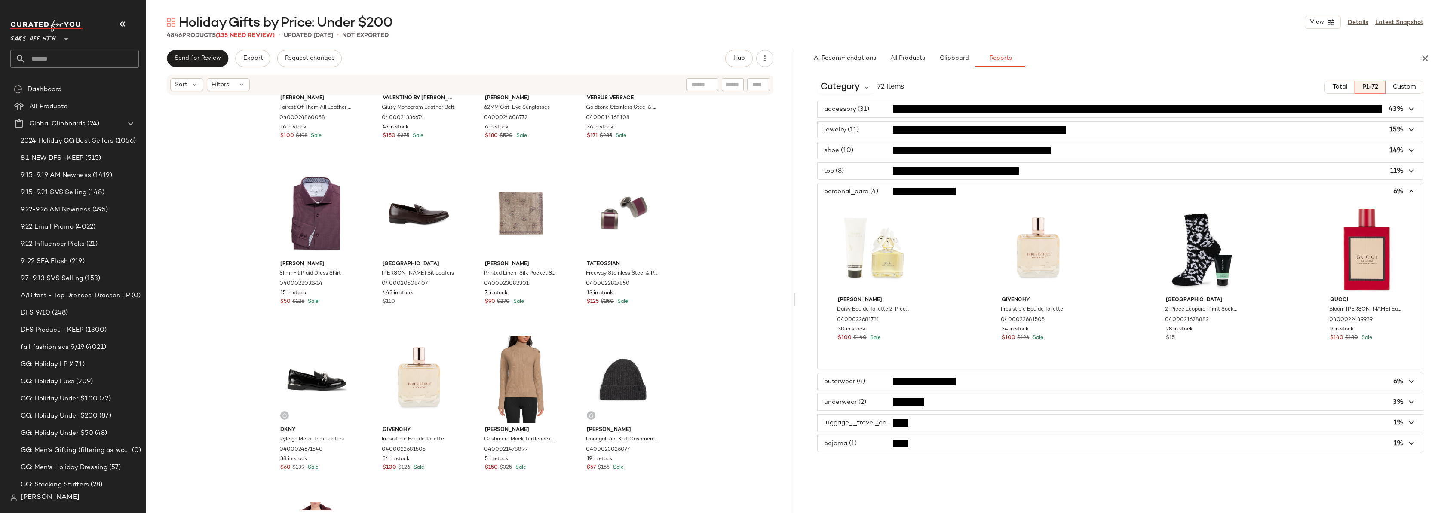
scroll to position [674, 0]
